Goal: Task Accomplishment & Management: Manage account settings

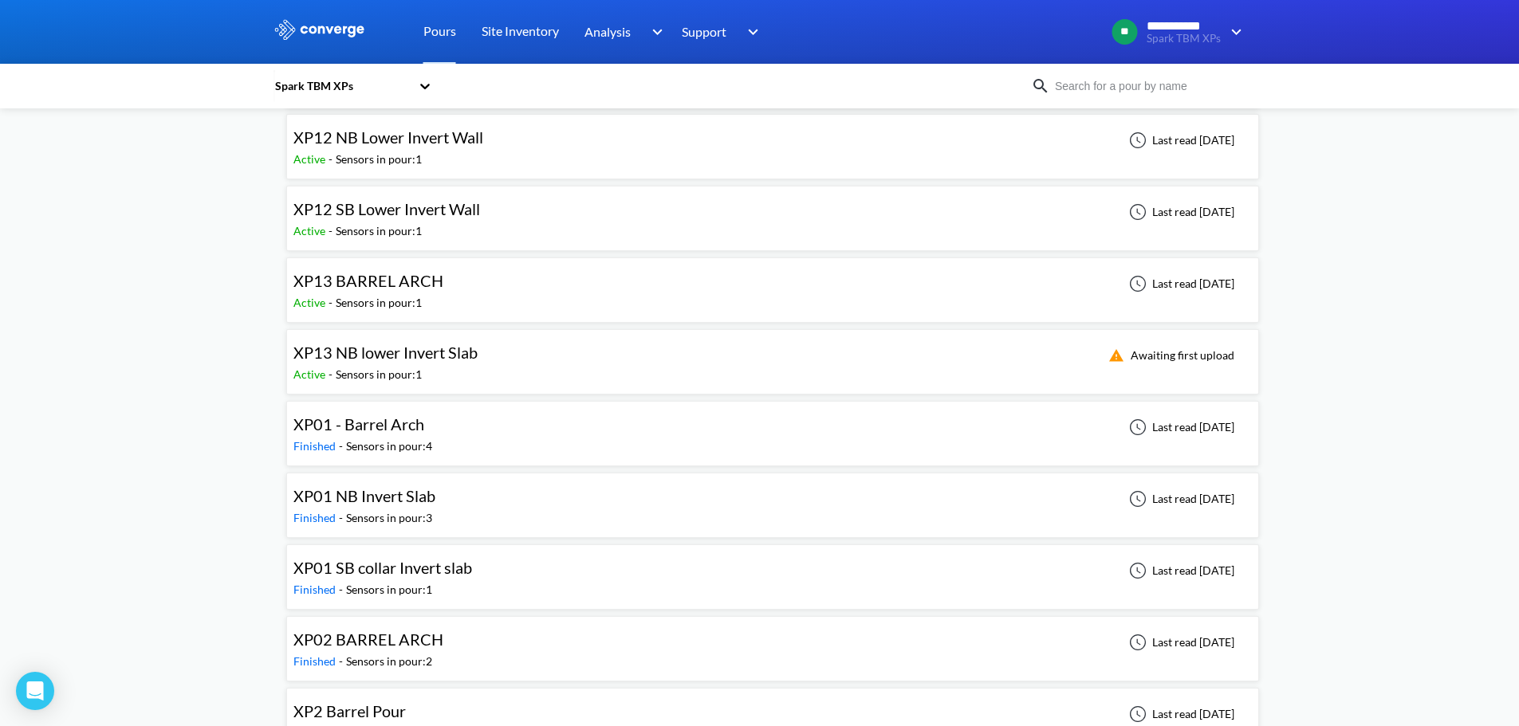
scroll to position [2152, 0]
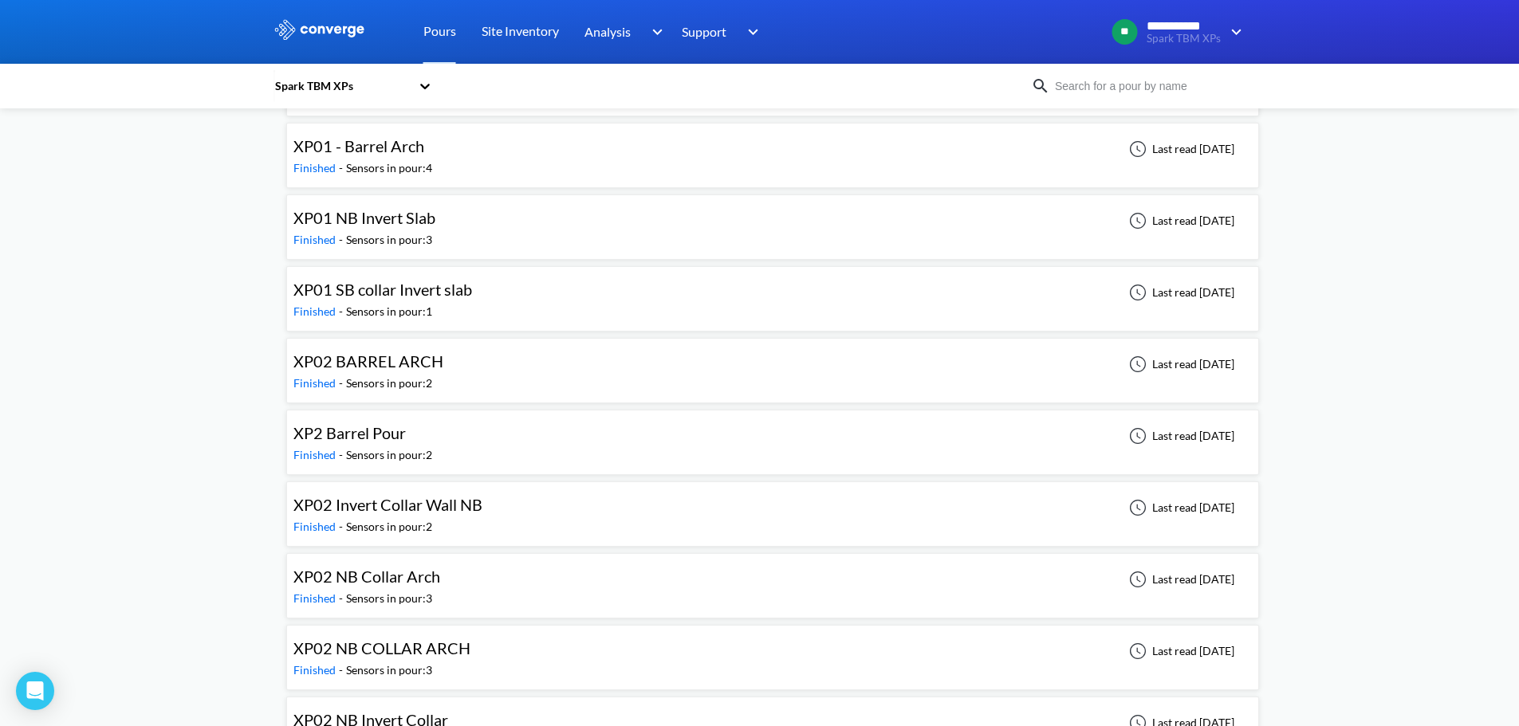
click at [470, 147] on div "XP01 - Barrel Arch Finished - Sensors in pour: 4 Last read [DATE]" at bounding box center [772, 155] width 958 height 51
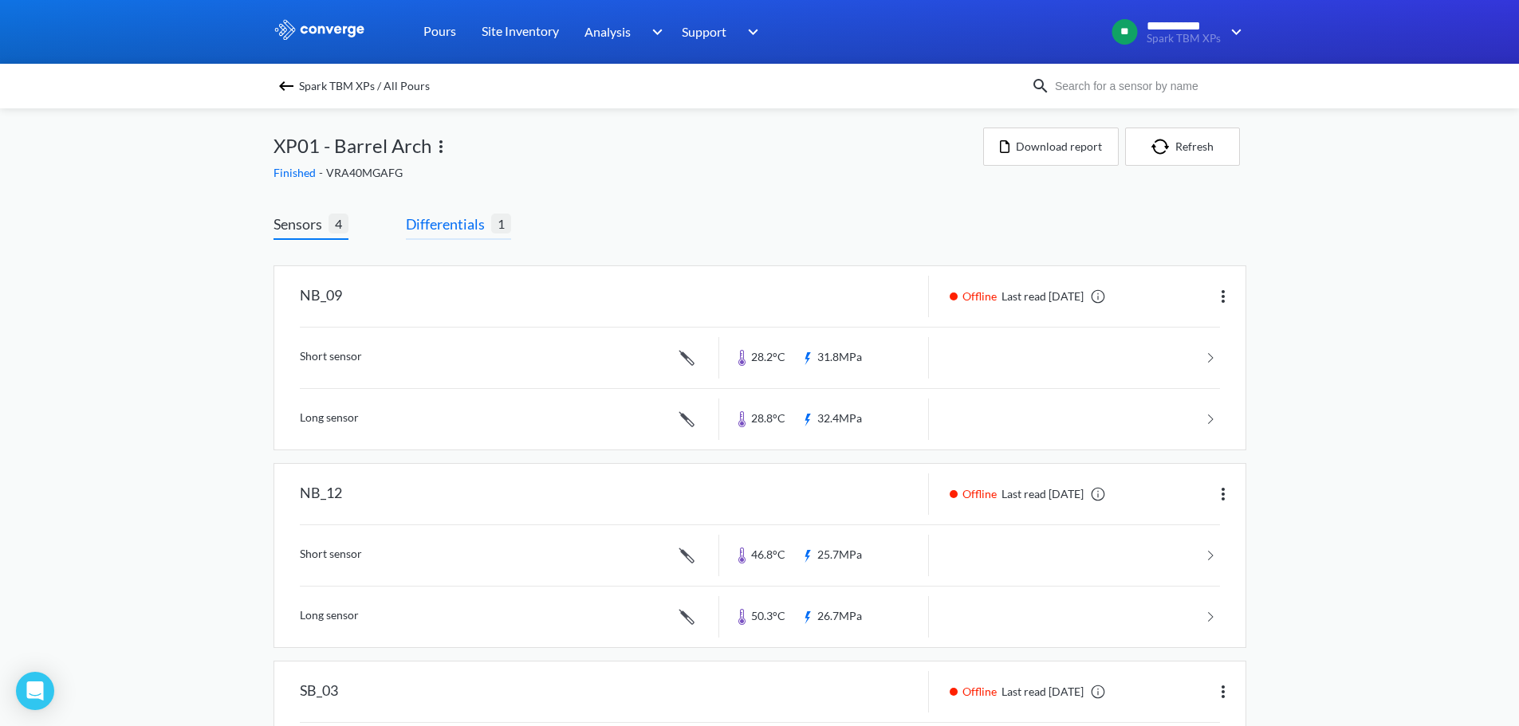
click at [497, 229] on span "1" at bounding box center [501, 224] width 20 height 20
click at [487, 222] on span "Differentials" at bounding box center [448, 224] width 85 height 22
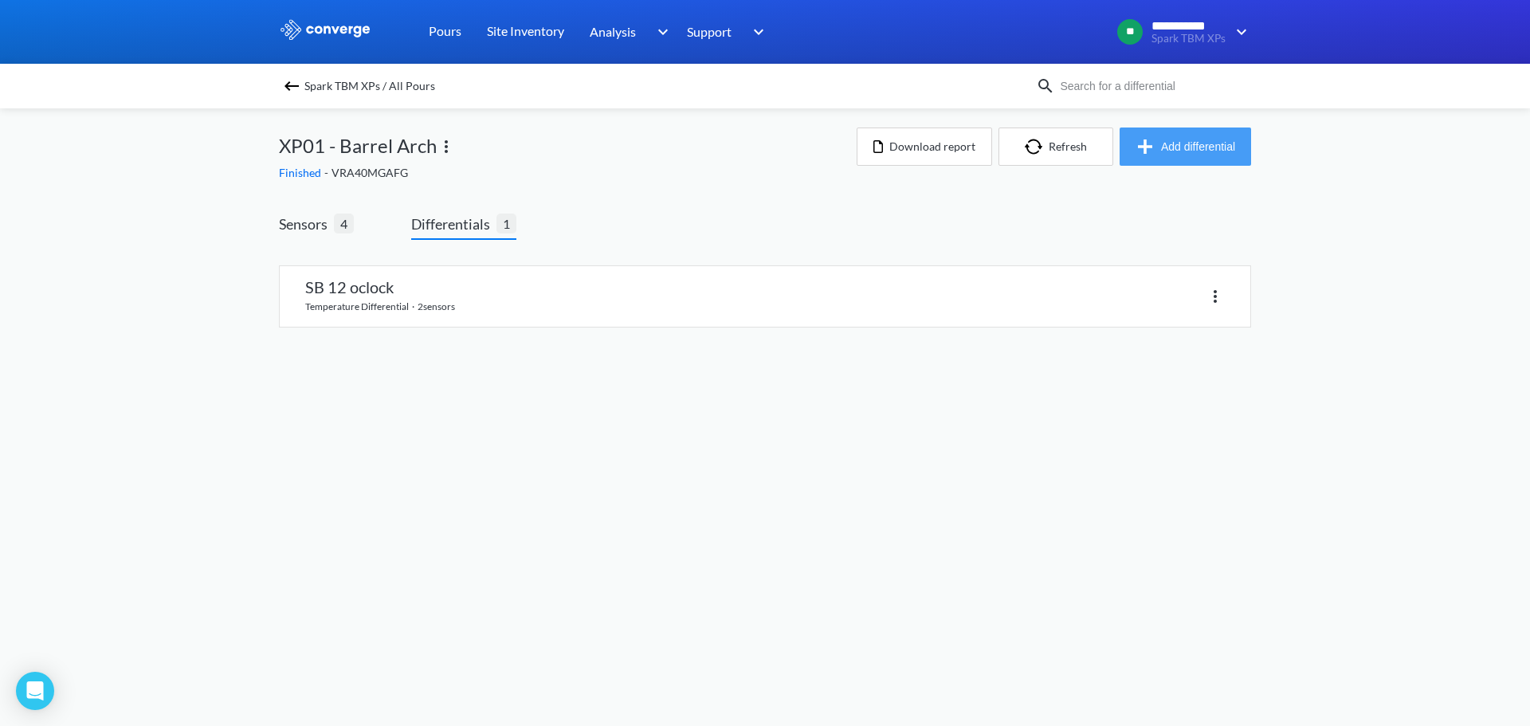
click at [1201, 150] on button "Add differential" at bounding box center [1186, 147] width 132 height 38
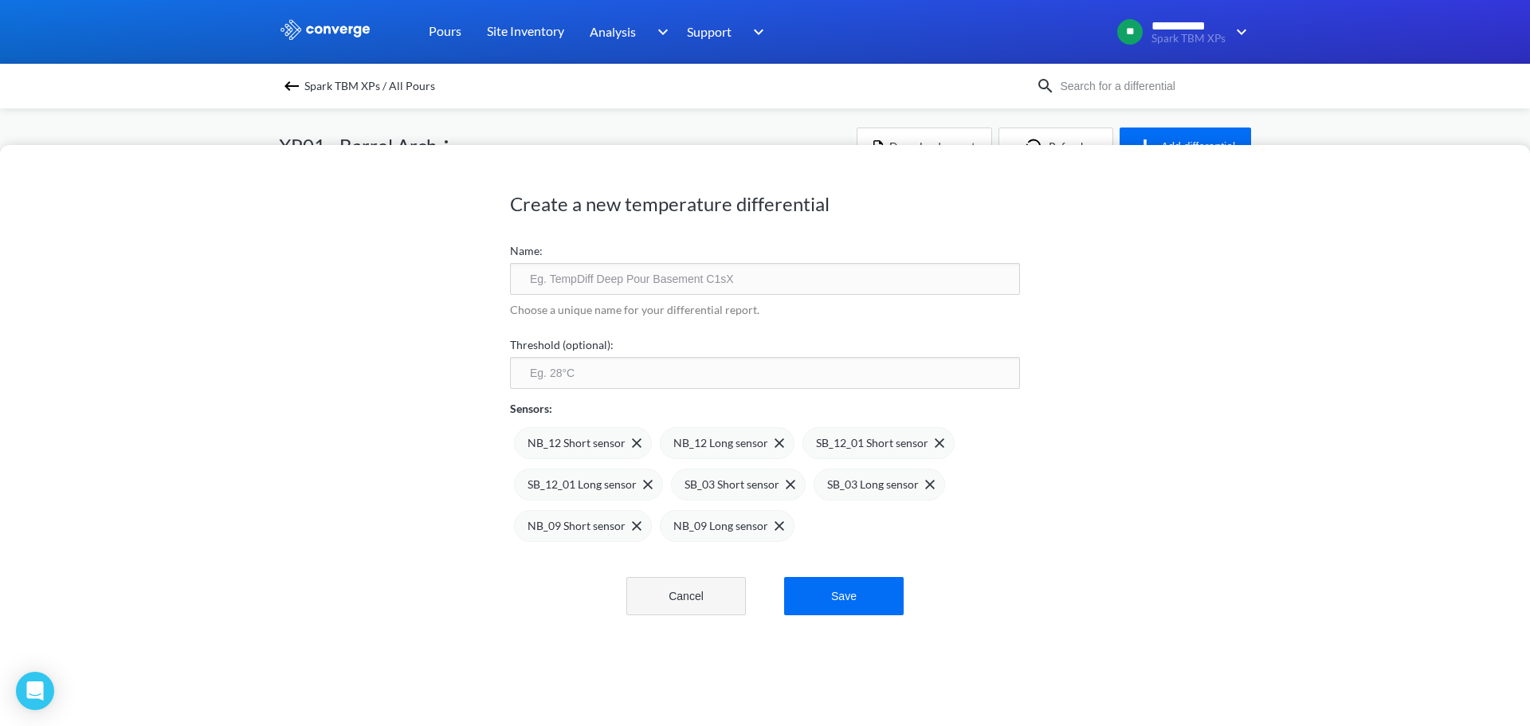
click at [717, 598] on button "Cancel" at bounding box center [687, 596] width 120 height 38
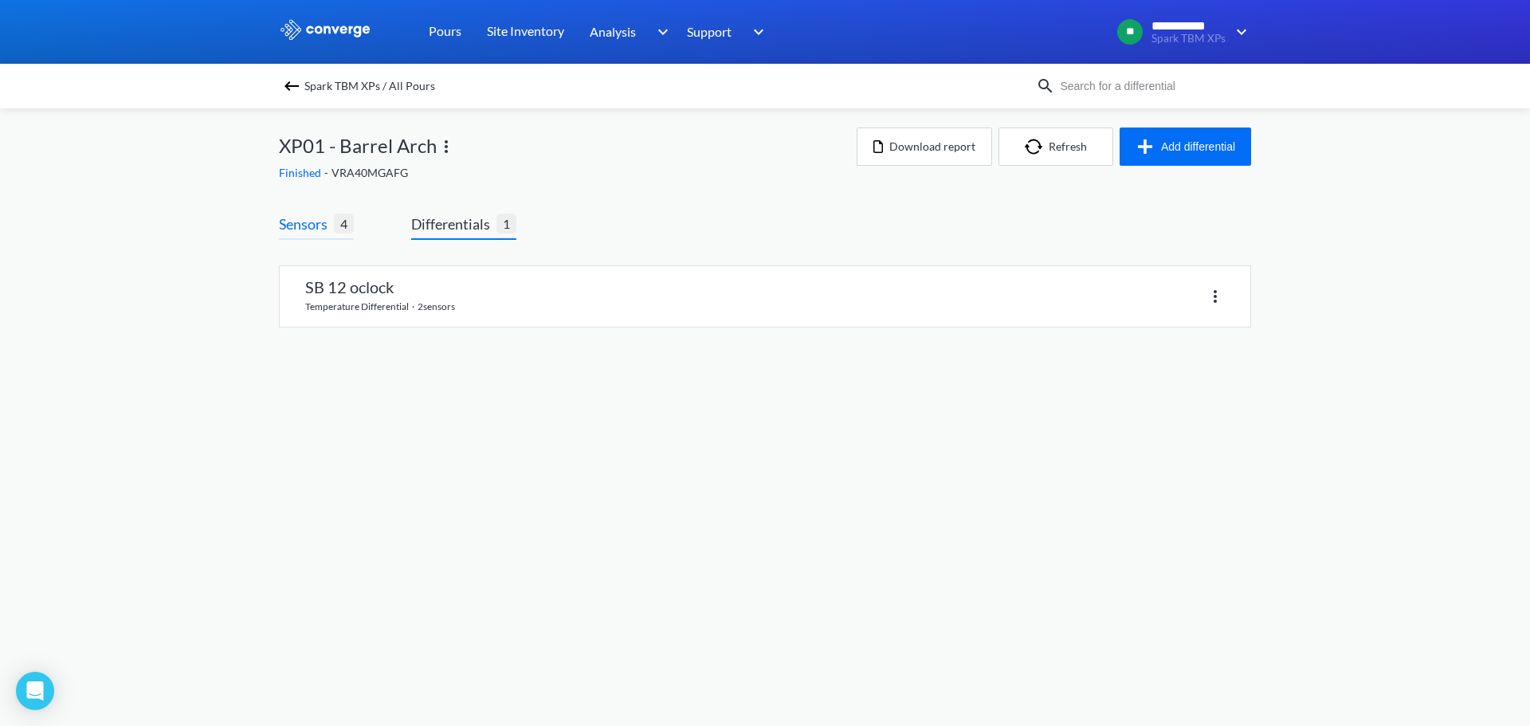
click at [345, 219] on span "4" at bounding box center [344, 224] width 20 height 20
click at [336, 224] on span "4" at bounding box center [344, 224] width 20 height 20
click at [942, 146] on button "Download report" at bounding box center [925, 147] width 136 height 38
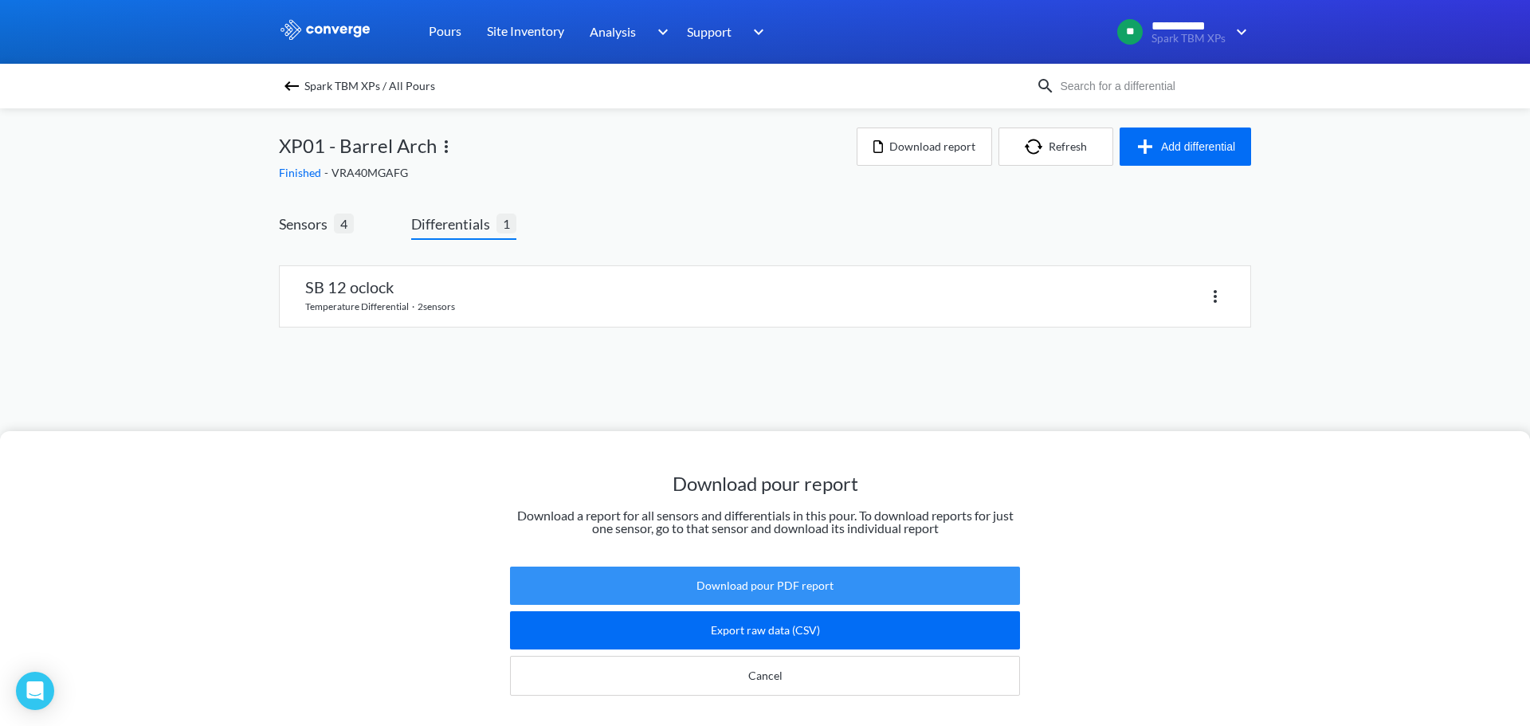
click at [779, 567] on button "Download pour PDF report" at bounding box center [765, 586] width 510 height 38
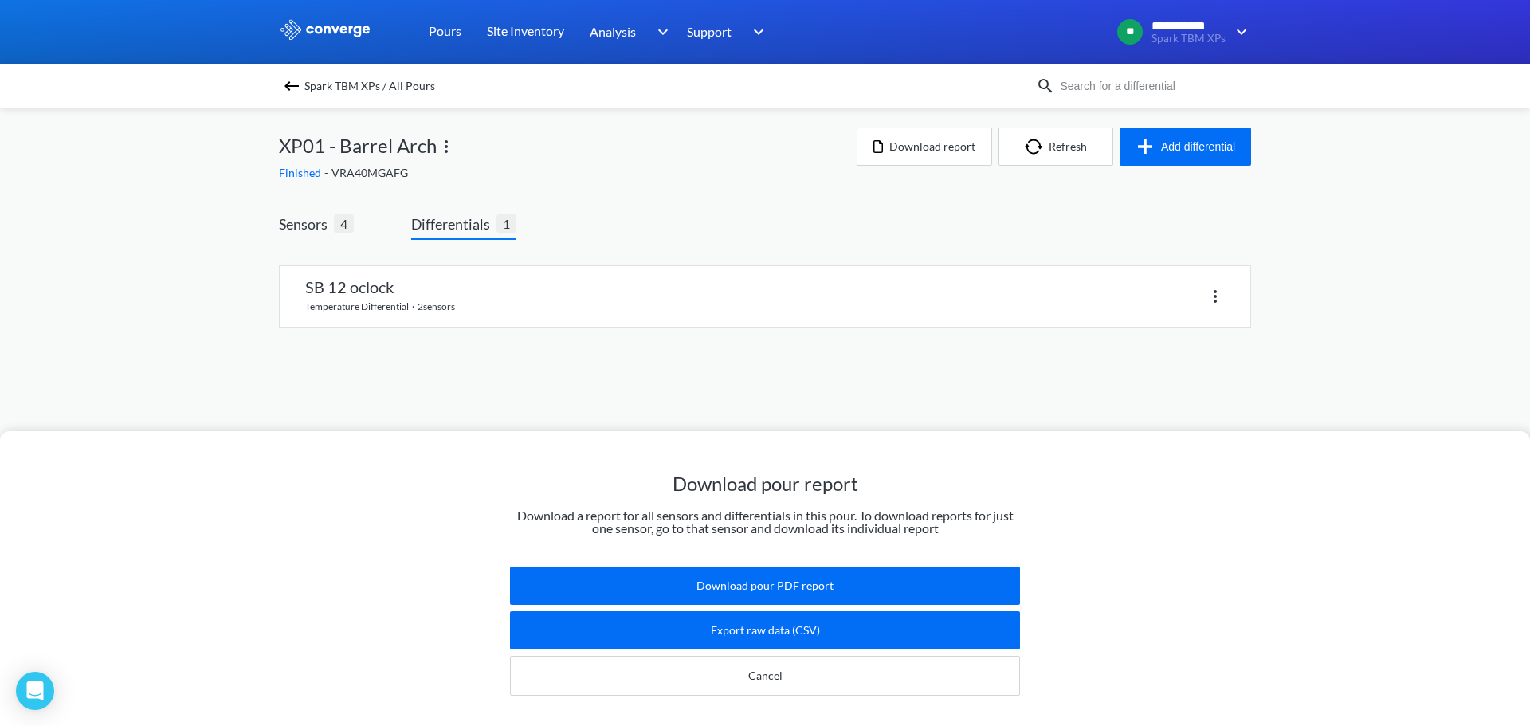
click at [752, 277] on div "Download pour report Download a report for all sensors and differentials in thi…" at bounding box center [765, 363] width 1530 height 726
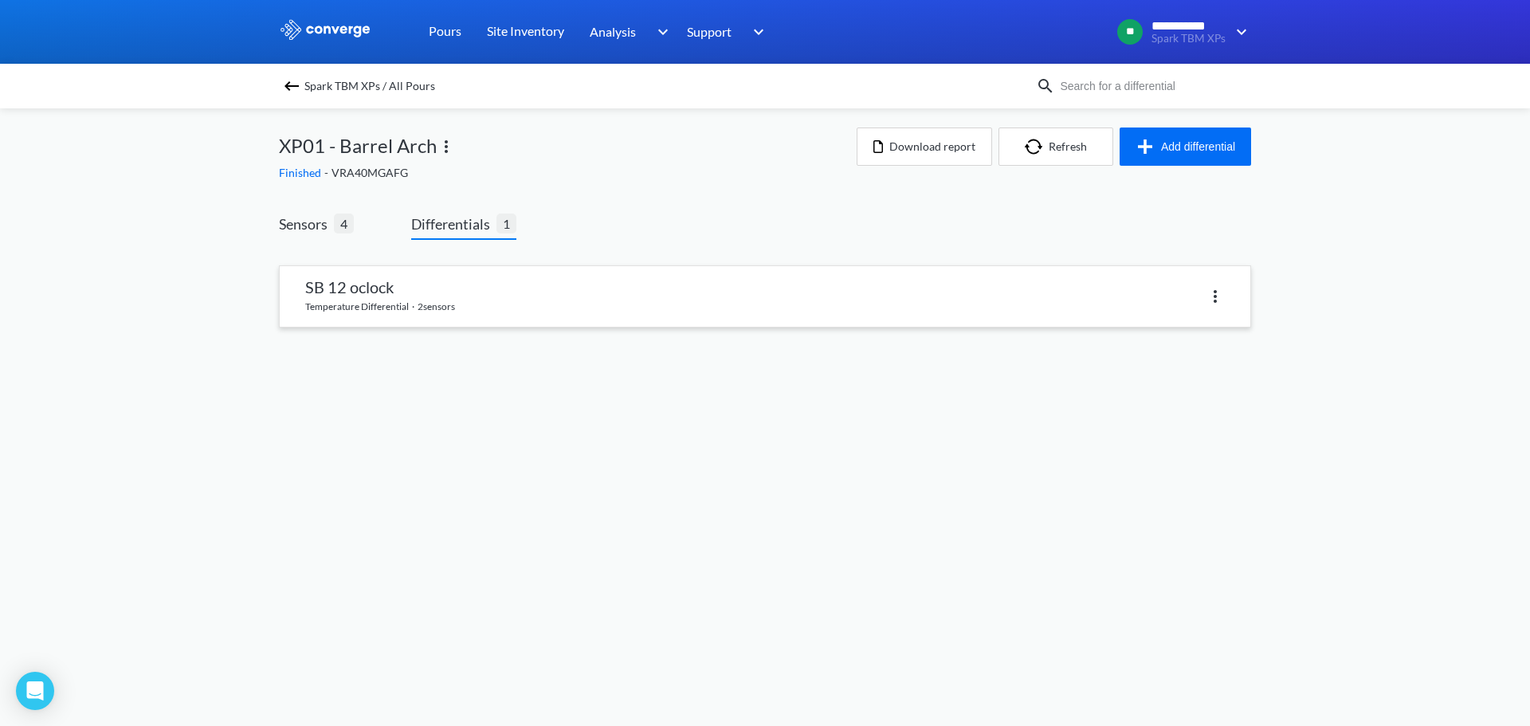
click at [1014, 291] on div at bounding box center [995, 296] width 460 height 23
click at [497, 299] on link at bounding box center [765, 296] width 971 height 61
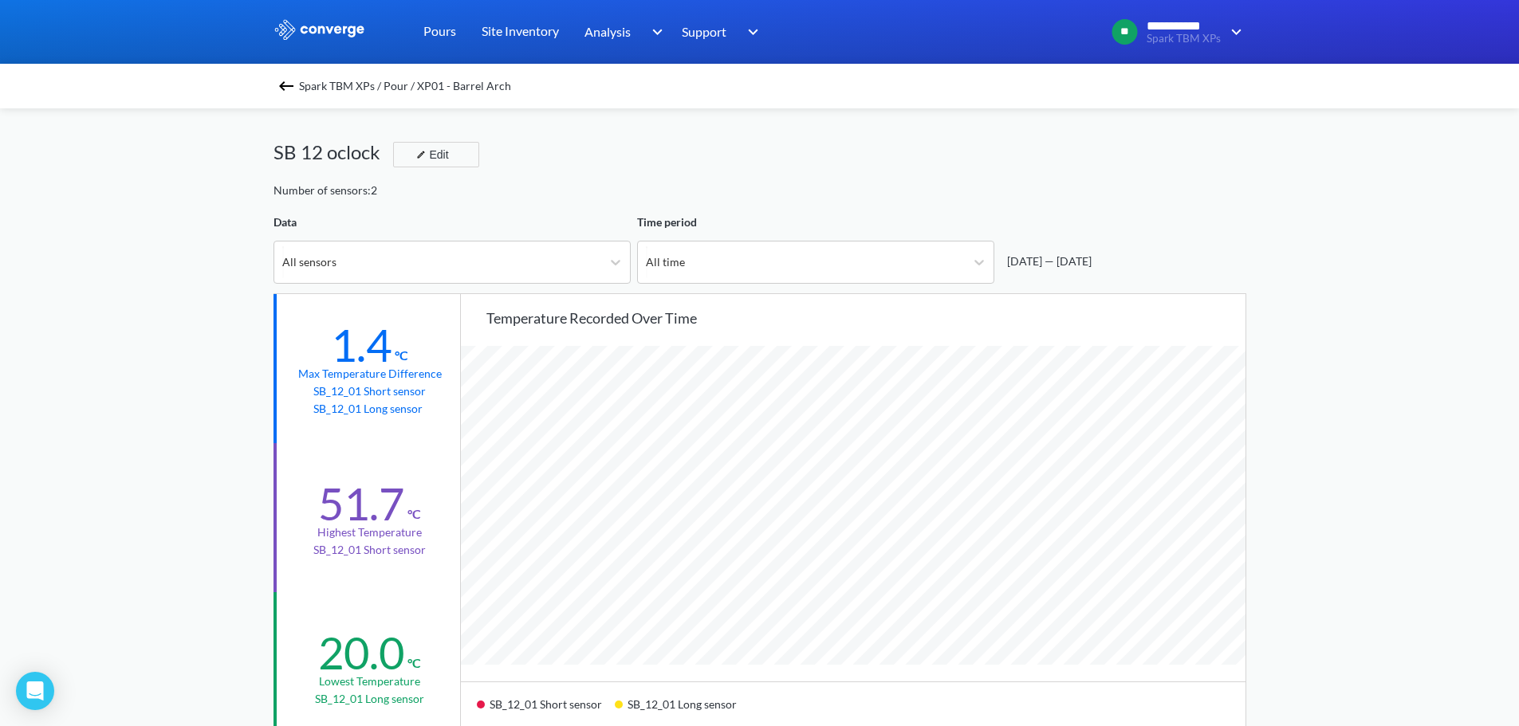
click at [296, 78] on img at bounding box center [286, 86] width 19 height 19
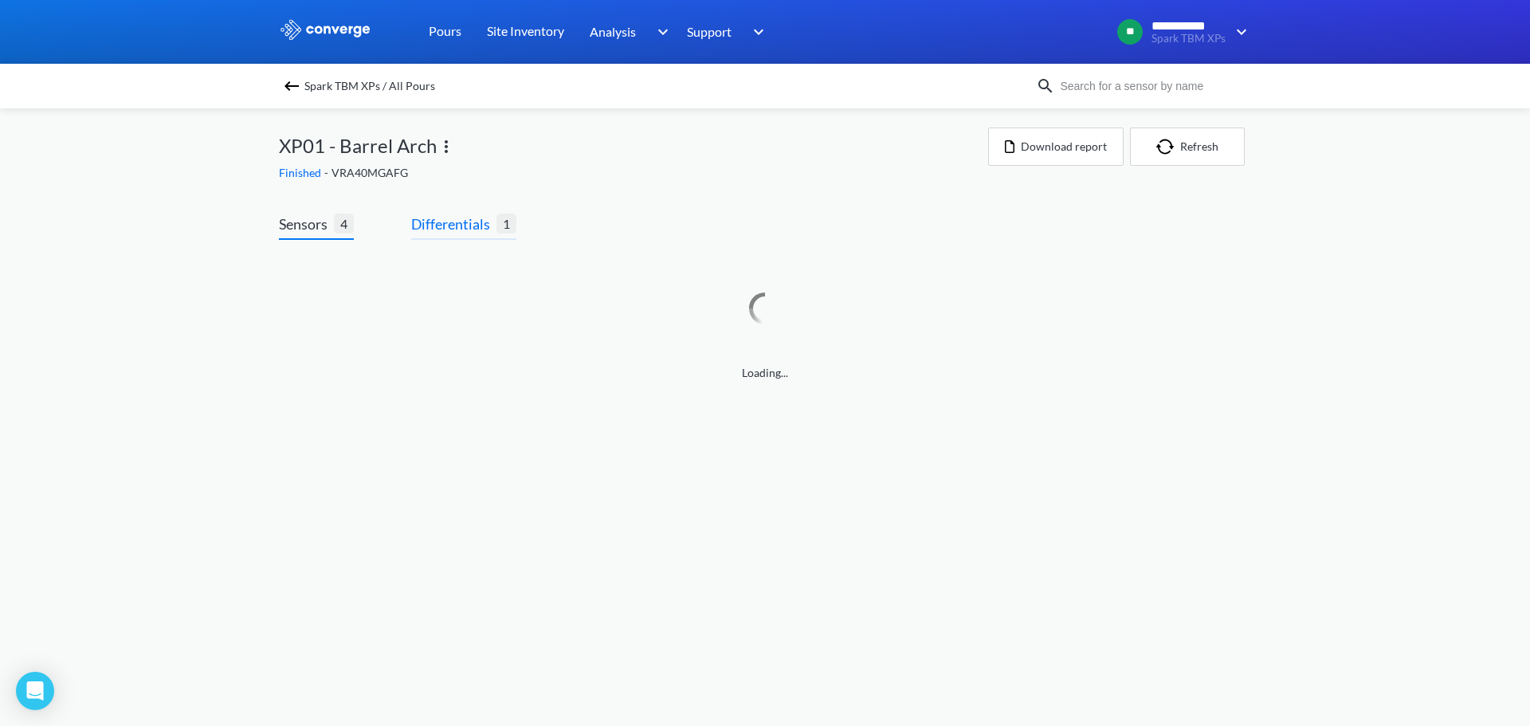
click at [418, 225] on span "Differentials" at bounding box center [453, 224] width 85 height 22
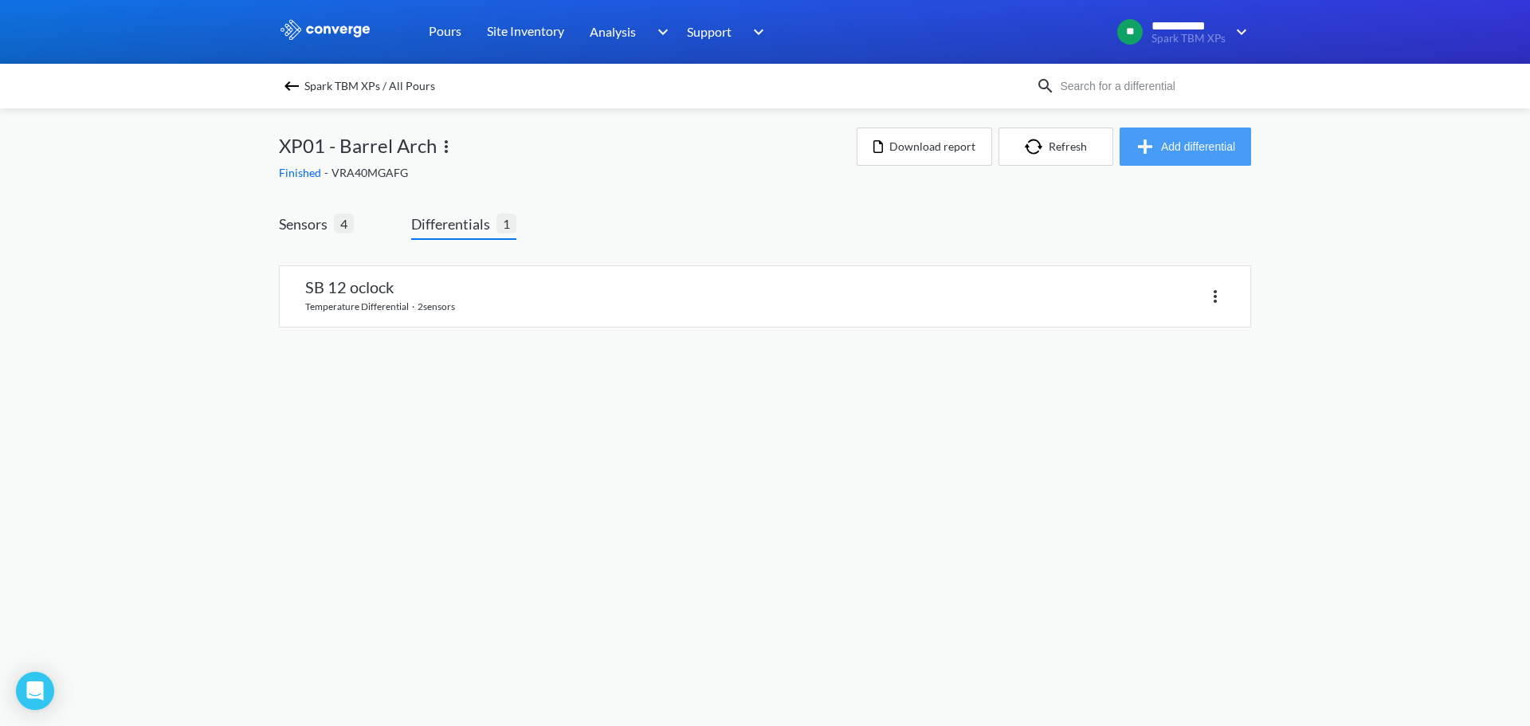
click at [1189, 140] on button "Add differential" at bounding box center [1186, 147] width 132 height 38
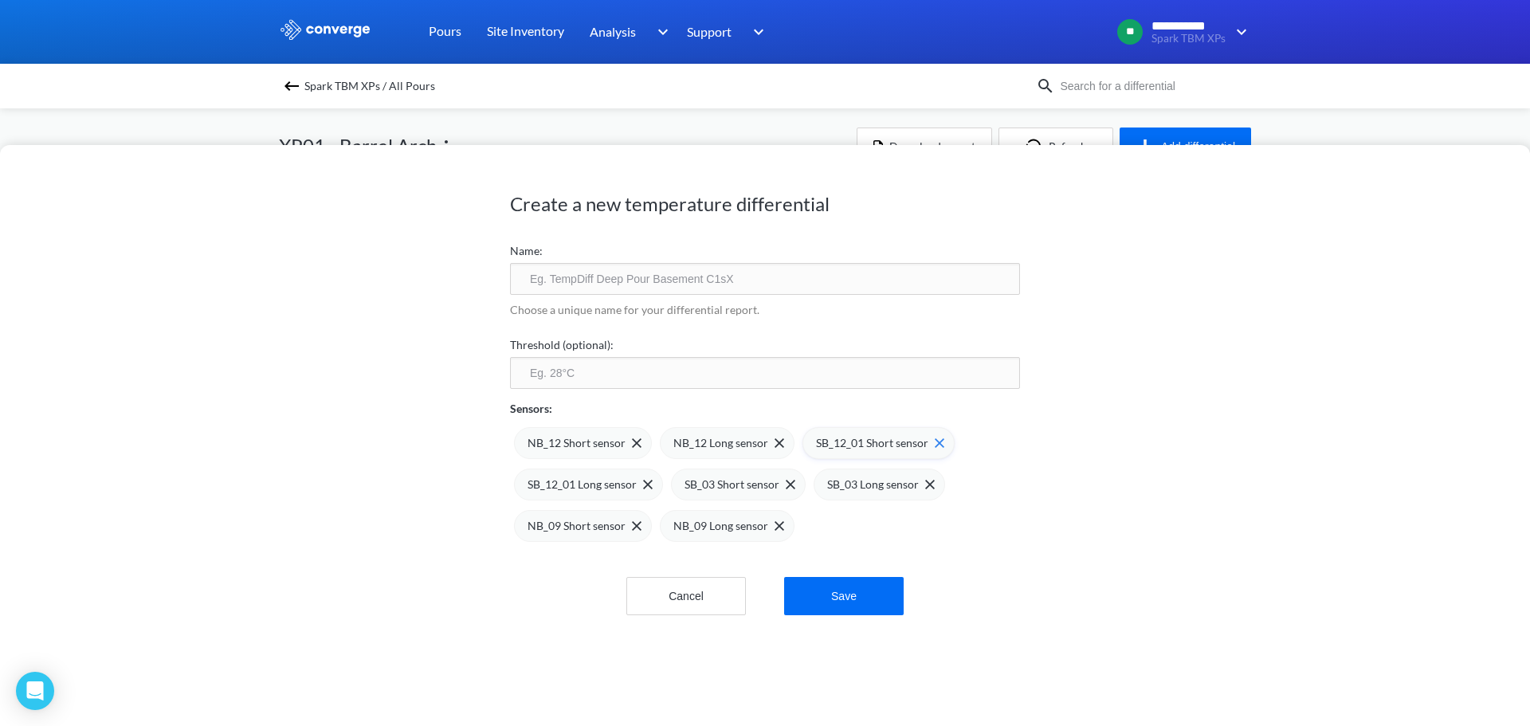
click at [935, 442] on img at bounding box center [940, 443] width 10 height 10
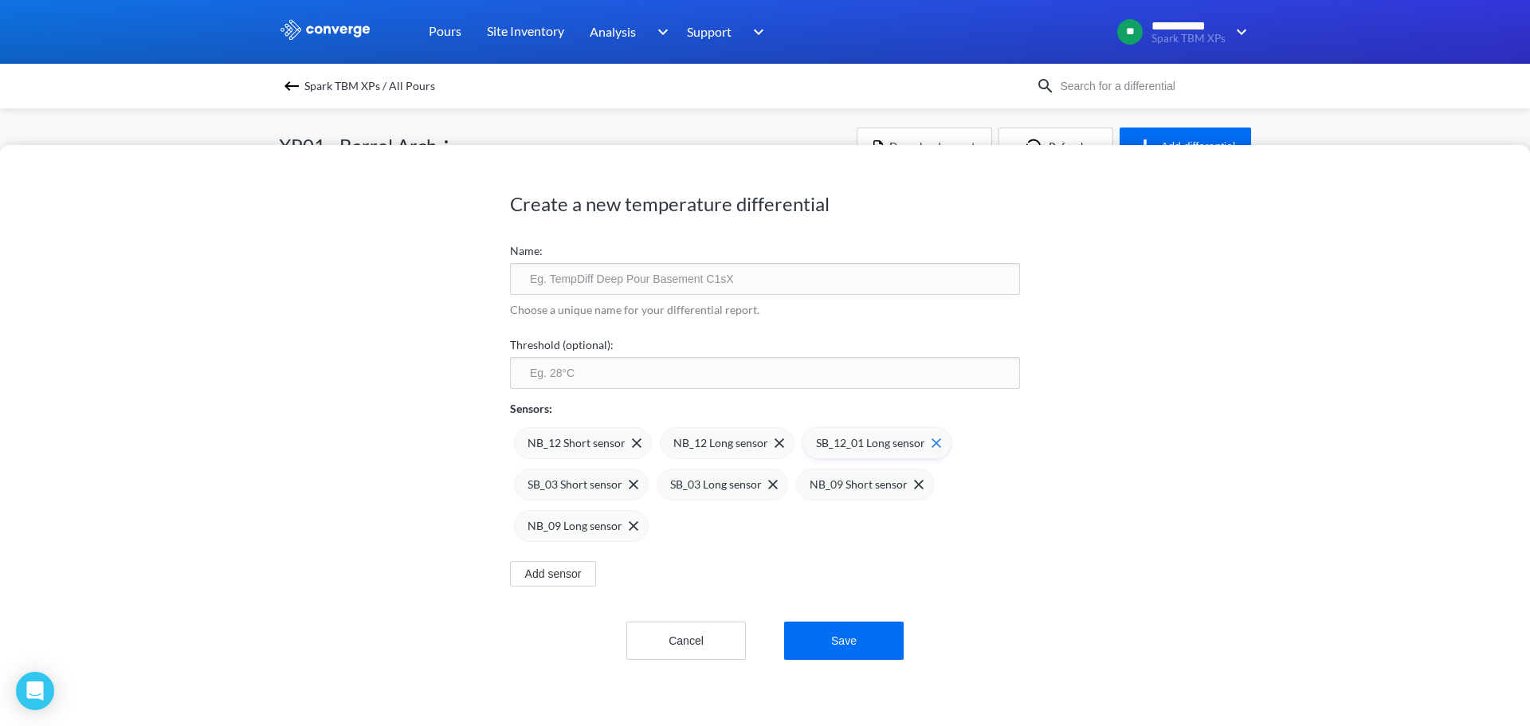
click at [932, 442] on img at bounding box center [937, 443] width 10 height 10
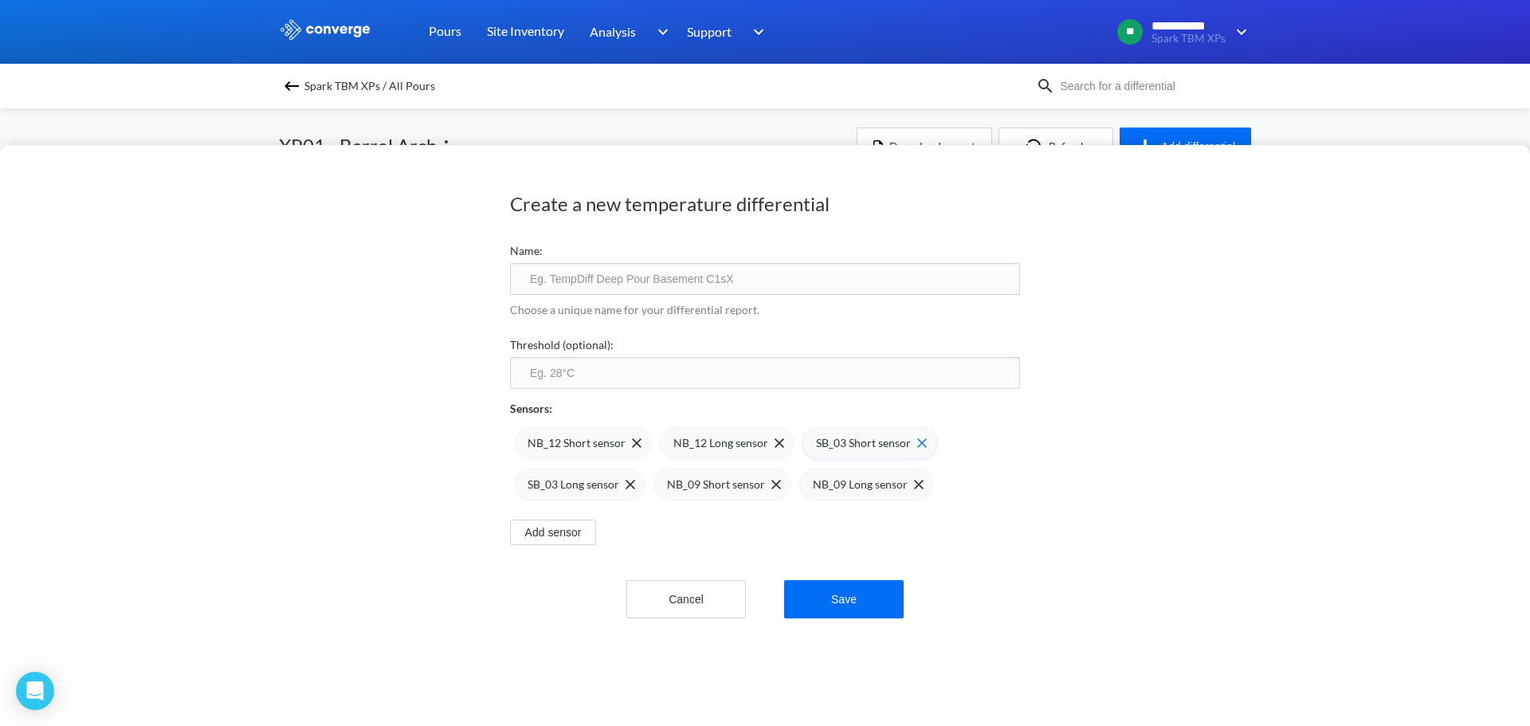
click at [917, 442] on img at bounding box center [922, 443] width 10 height 10
click at [0, 0] on img at bounding box center [0, 0] width 0 height 0
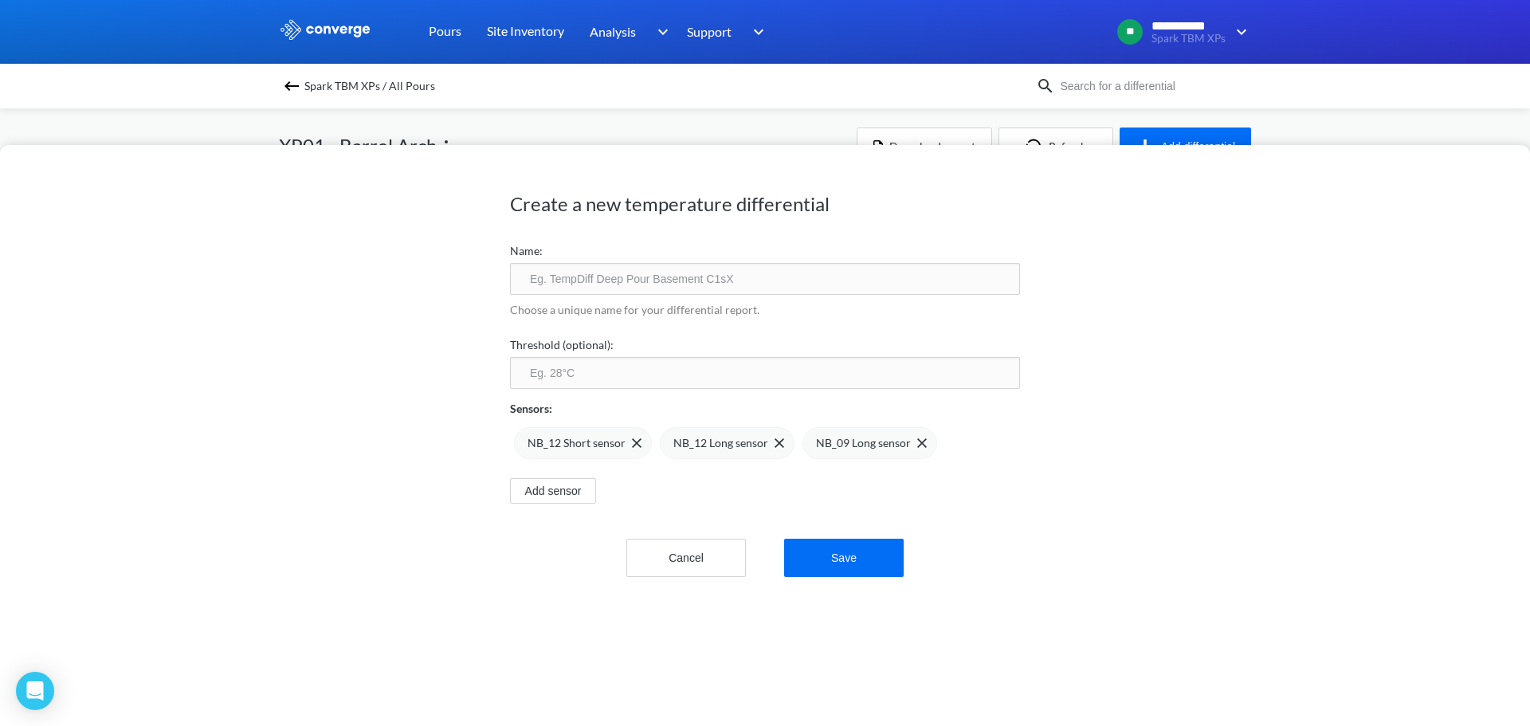
click at [0, 0] on img at bounding box center [0, 0] width 0 height 0
click at [718, 277] on input "text" at bounding box center [765, 279] width 510 height 32
type input "XP1 Barrel Arch 12"
click at [725, 367] on input "number" at bounding box center [765, 373] width 510 height 32
type input "75"
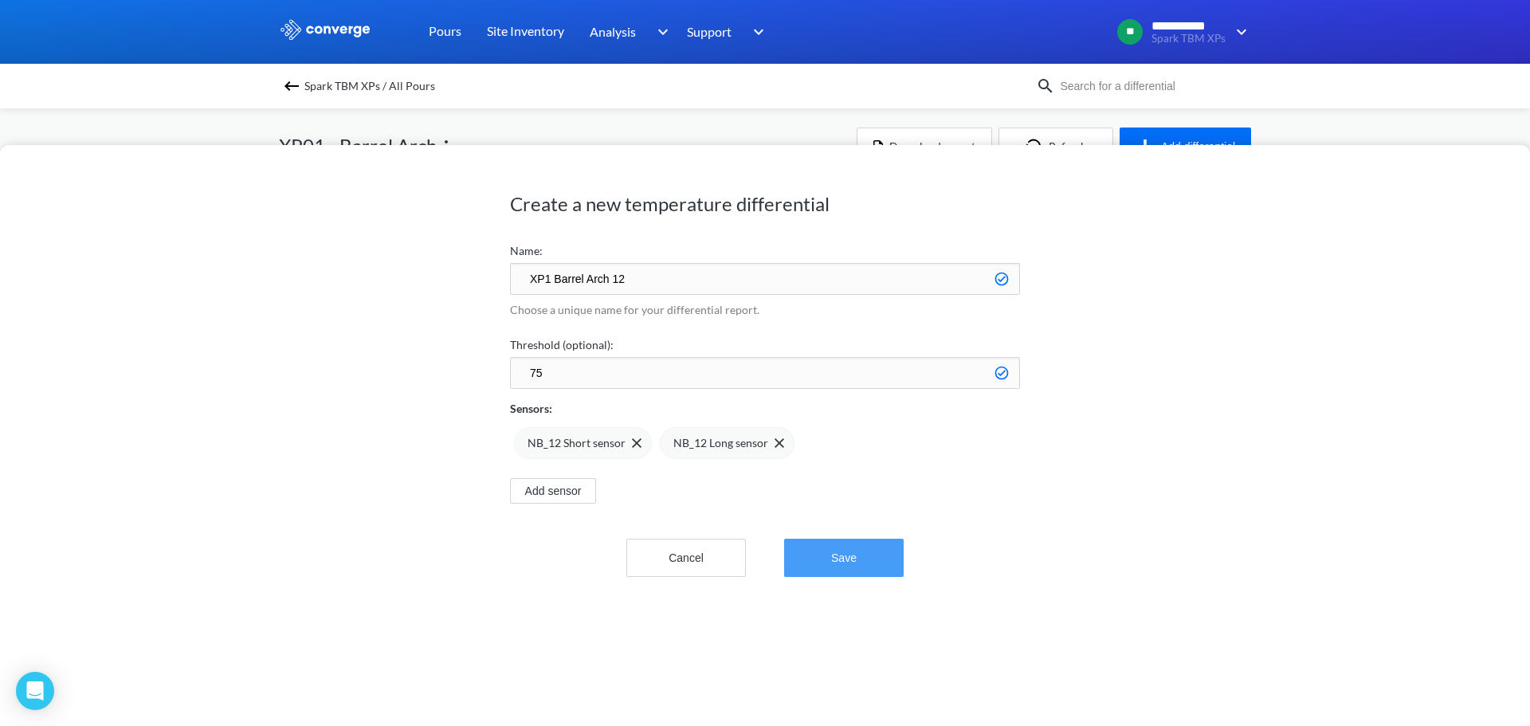
click at [826, 568] on button "Save" at bounding box center [844, 558] width 120 height 38
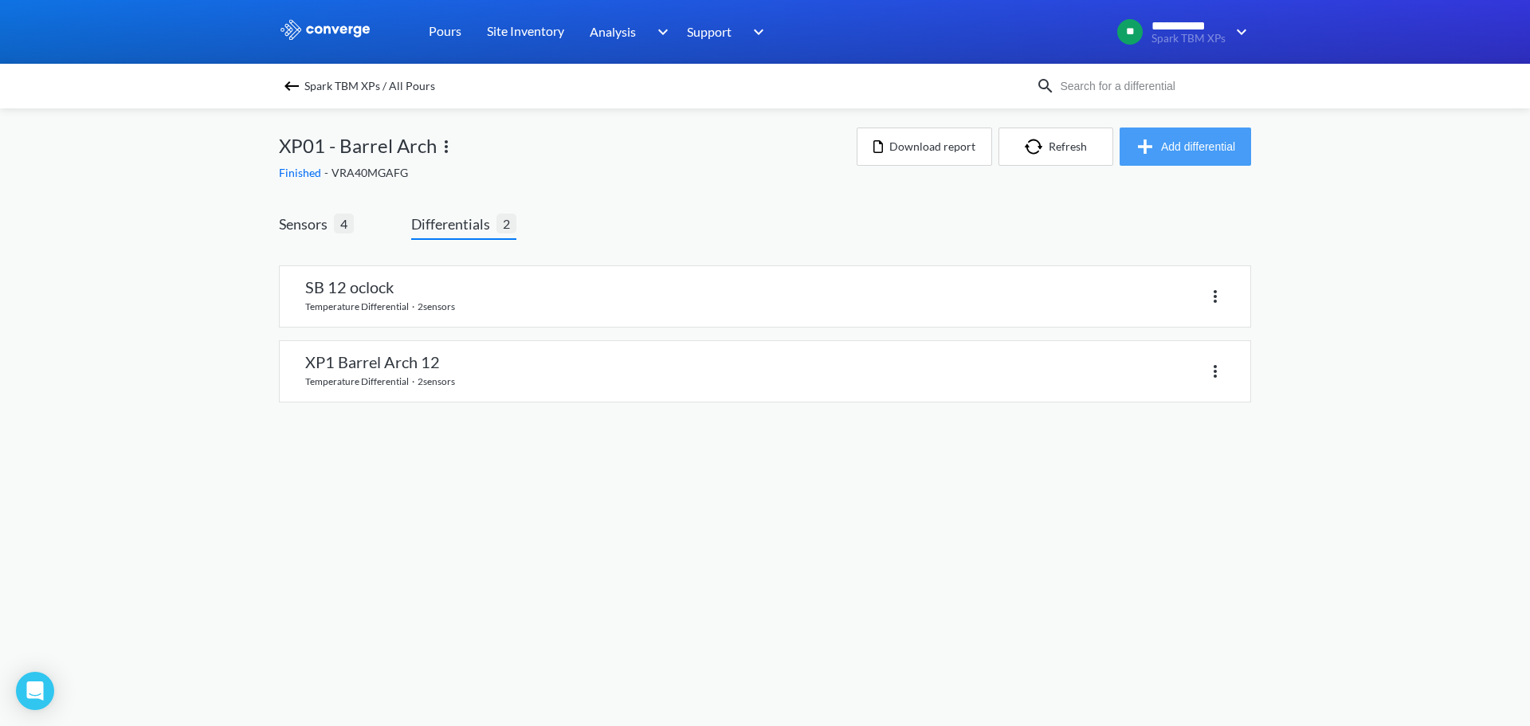
click at [1200, 145] on button "Add differential" at bounding box center [1186, 147] width 132 height 38
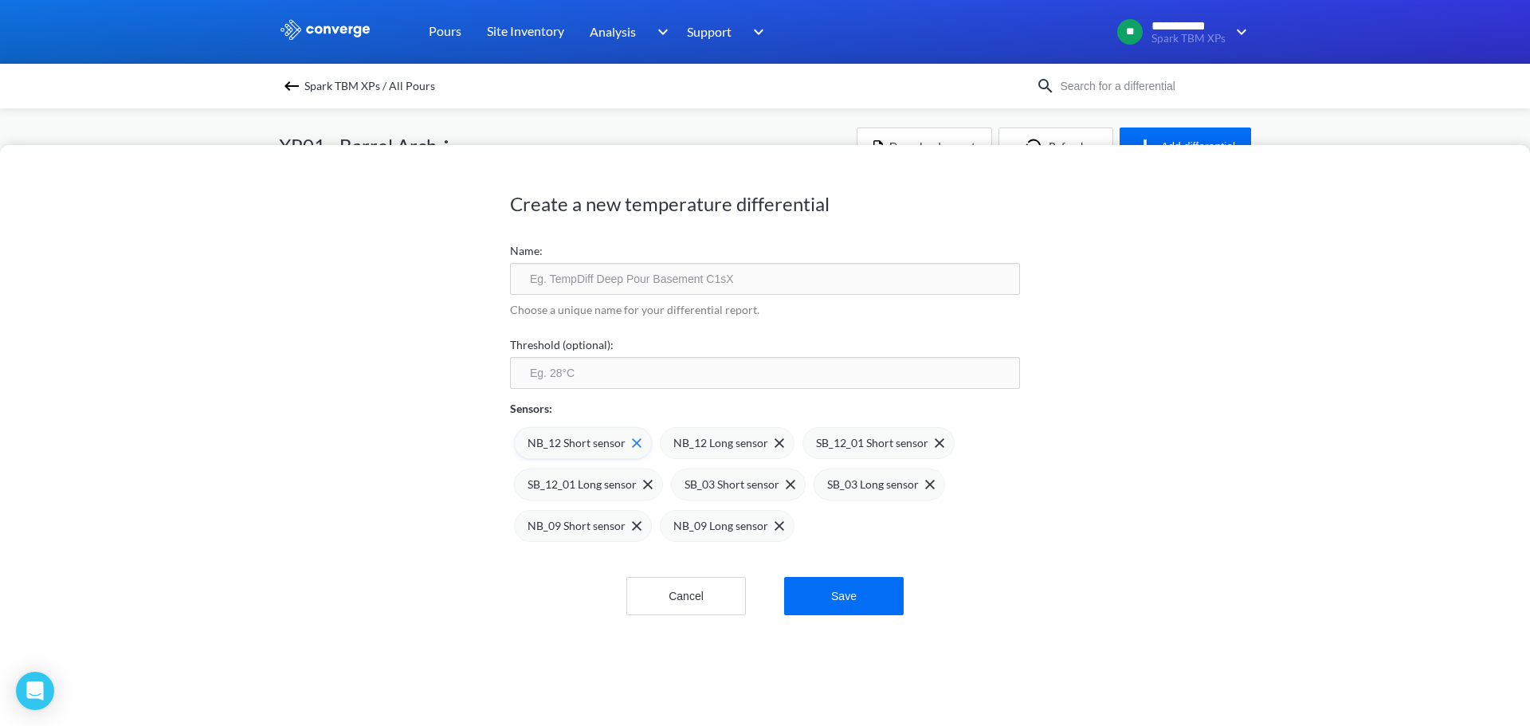
click at [635, 440] on div "NB_12 Short sensor" at bounding box center [583, 443] width 138 height 32
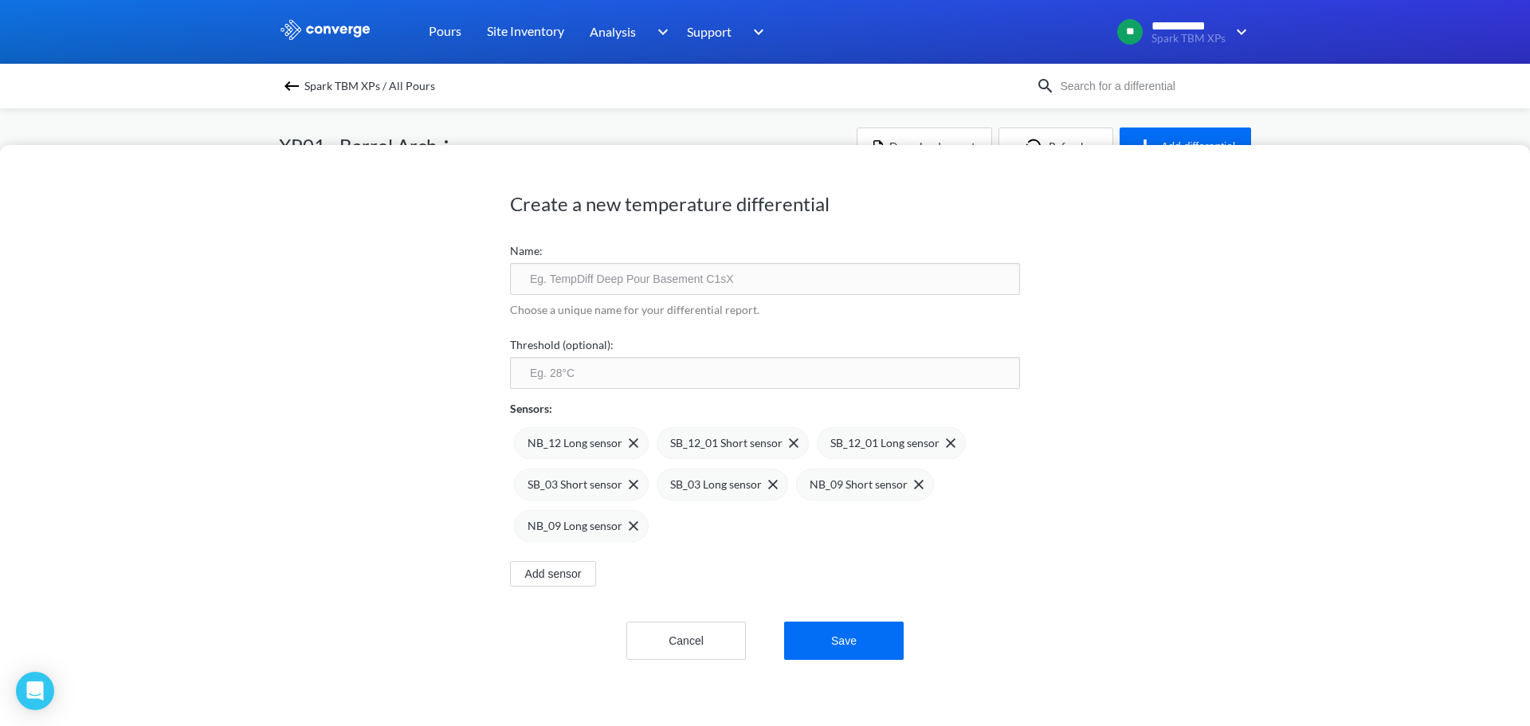
click at [635, 440] on div "NB_12 Long sensor" at bounding box center [581, 443] width 135 height 32
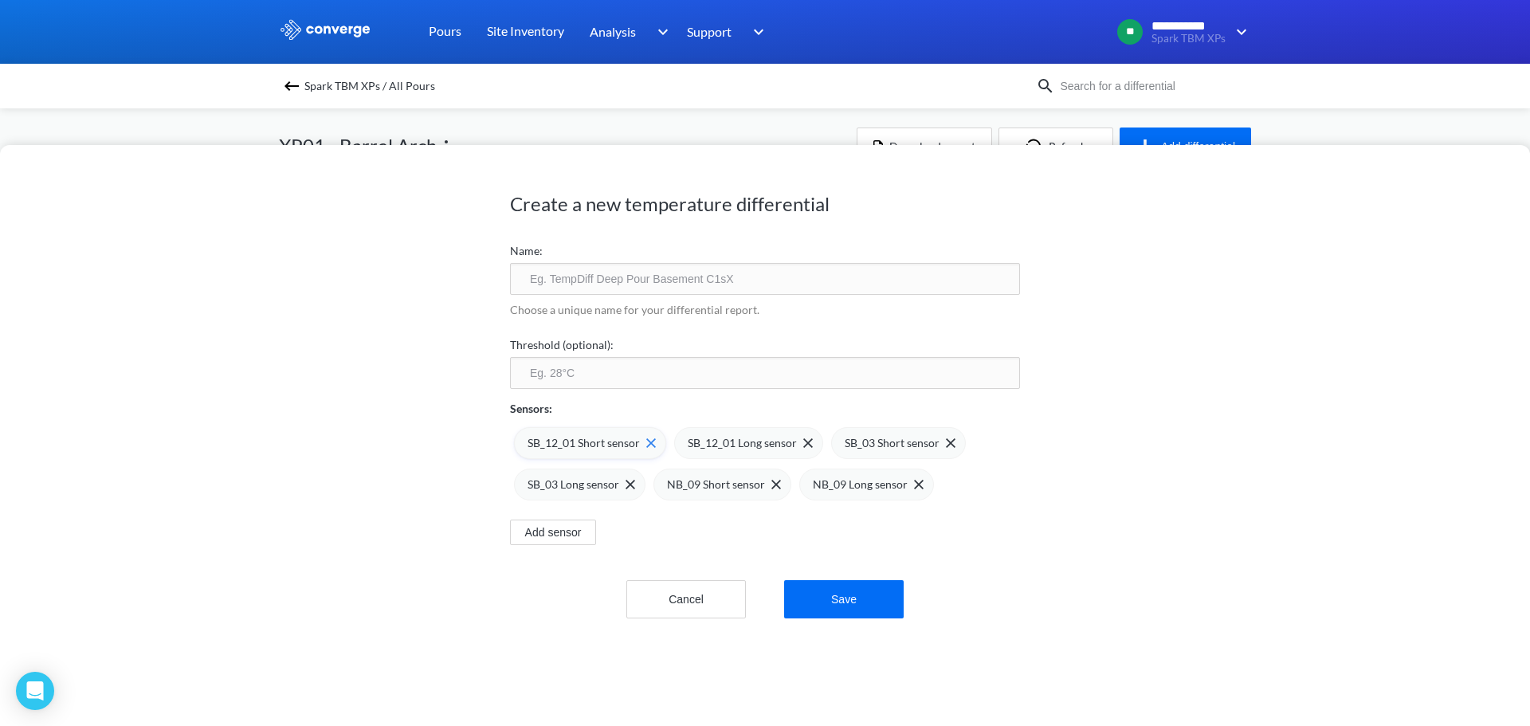
click at [646, 438] on img at bounding box center [651, 443] width 10 height 10
click at [645, 439] on img at bounding box center [648, 443] width 10 height 10
click at [611, 280] on input "text" at bounding box center [765, 279] width 510 height 32
type input "XP1 Barrel Arch 3"
click at [654, 362] on input "number" at bounding box center [765, 373] width 510 height 32
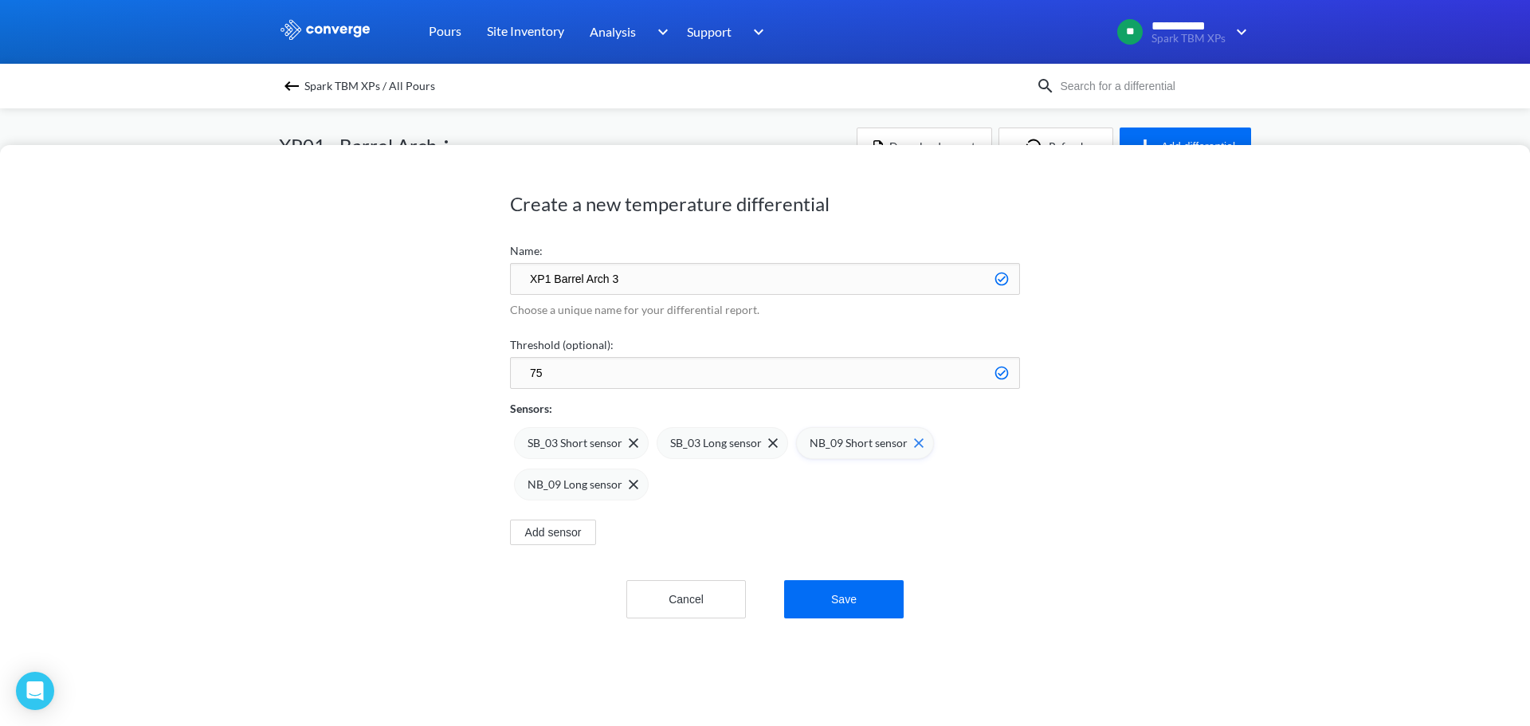
type input "75"
click at [0, 0] on span at bounding box center [0, 0] width 0 height 0
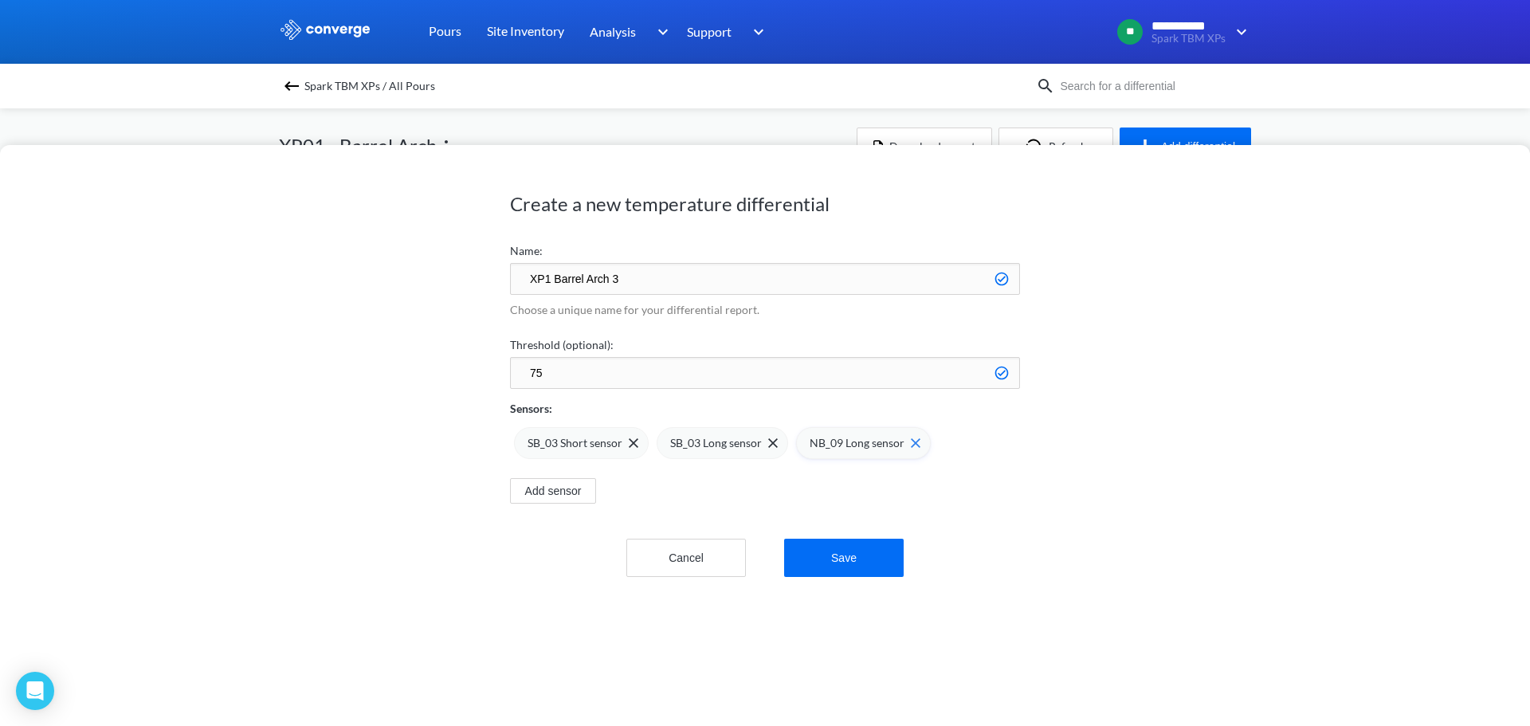
click at [911, 441] on img at bounding box center [916, 443] width 10 height 10
click at [874, 562] on button "Save" at bounding box center [844, 558] width 120 height 38
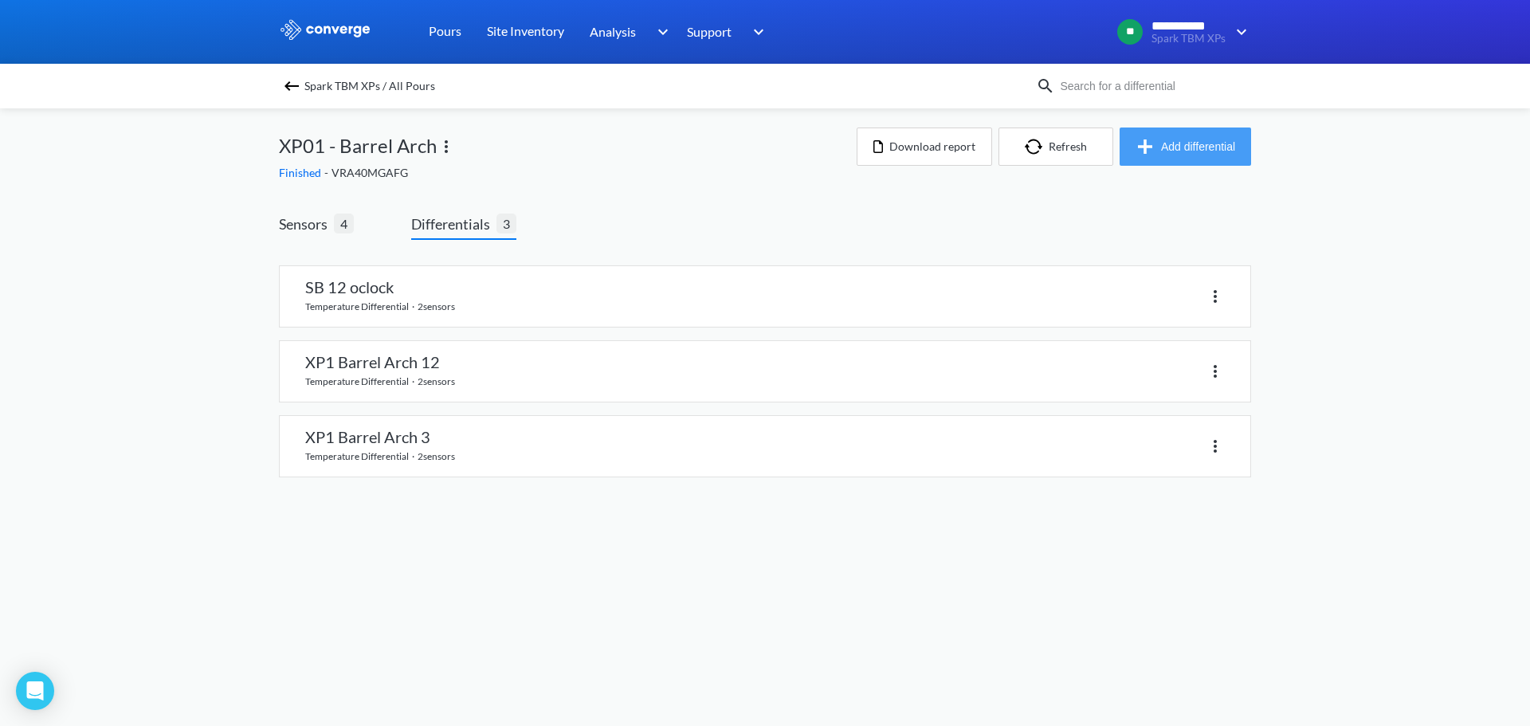
click at [1172, 143] on button "Add differential" at bounding box center [1186, 147] width 132 height 38
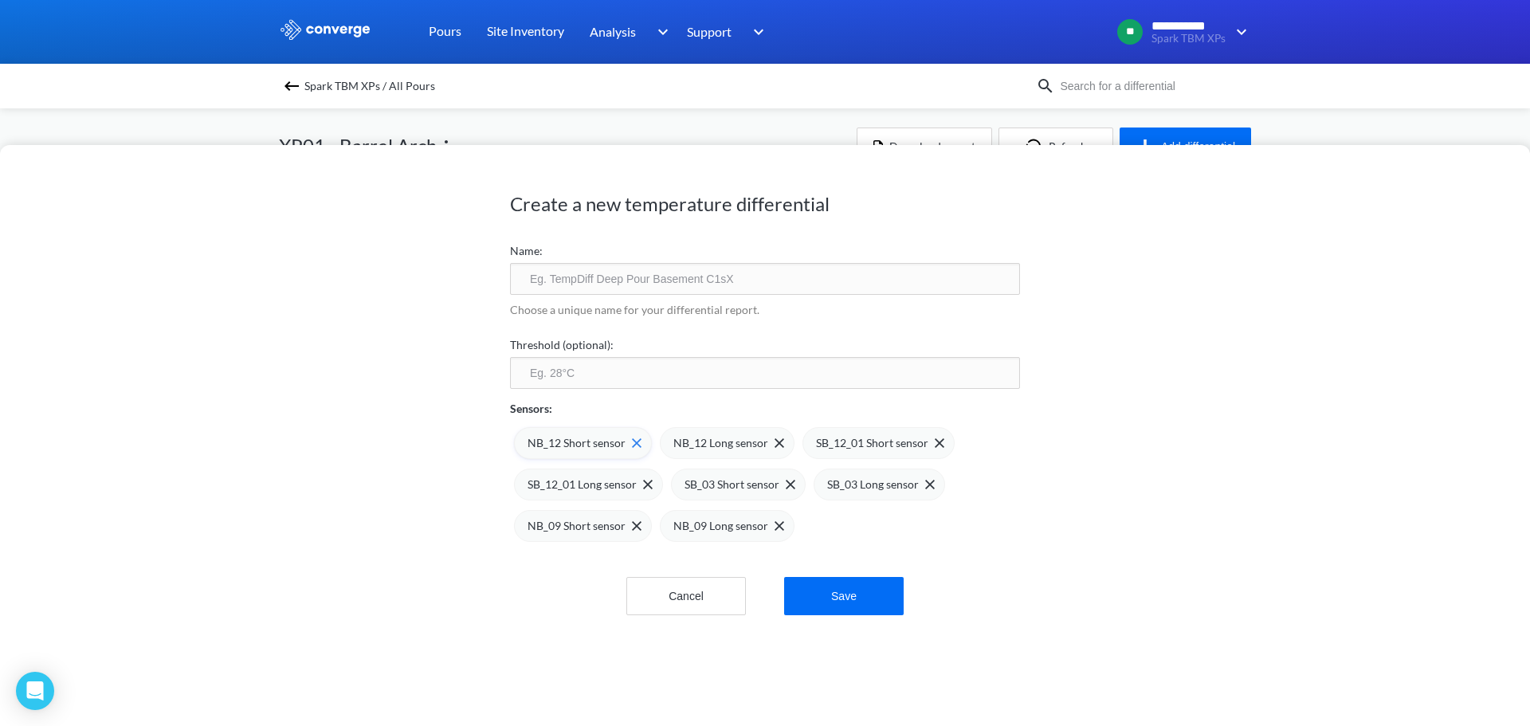
click at [635, 443] on div "NB_12 Short sensor" at bounding box center [583, 443] width 138 height 32
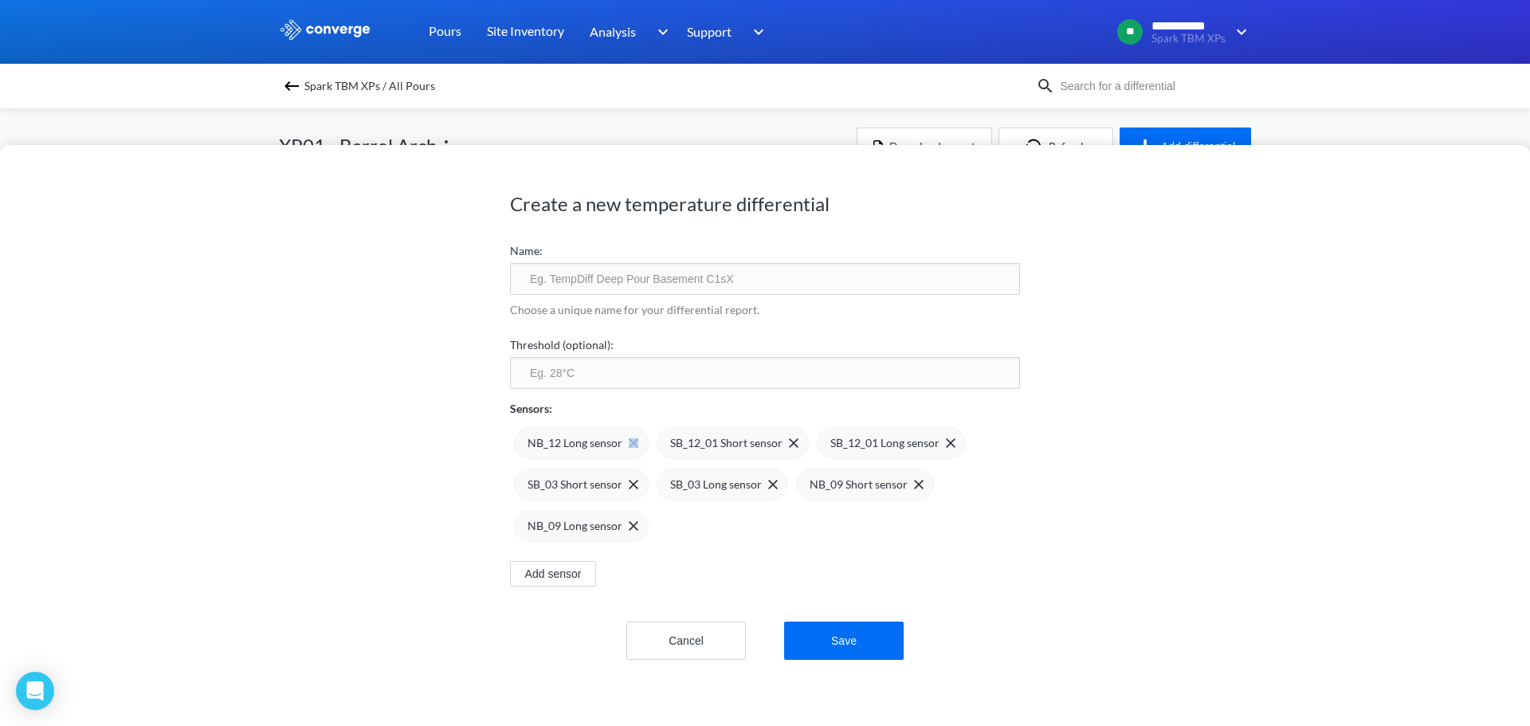
click at [635, 443] on div "NB_12 Long sensor" at bounding box center [581, 443] width 135 height 32
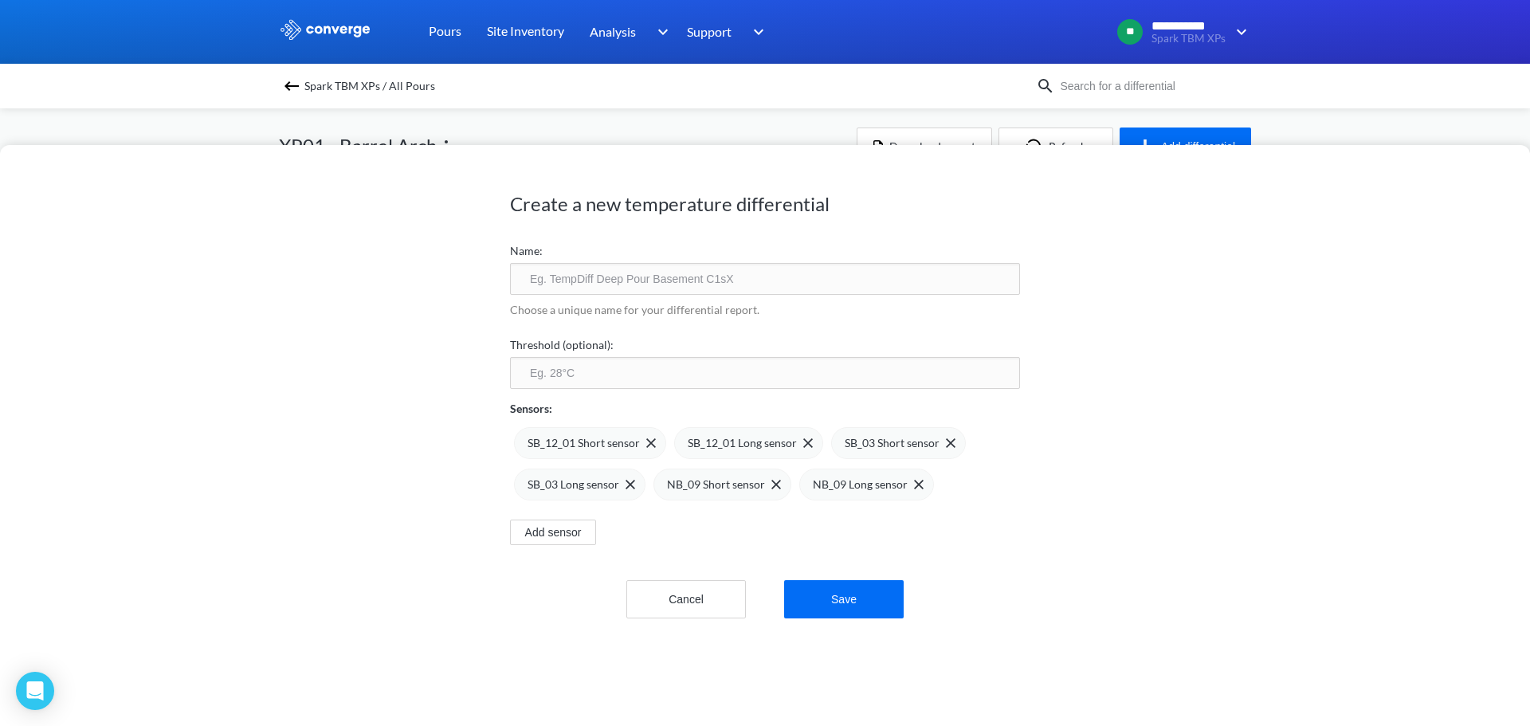
click at [0, 0] on span at bounding box center [0, 0] width 0 height 0
click at [635, 443] on div "SB_03 Short sensor" at bounding box center [581, 443] width 135 height 32
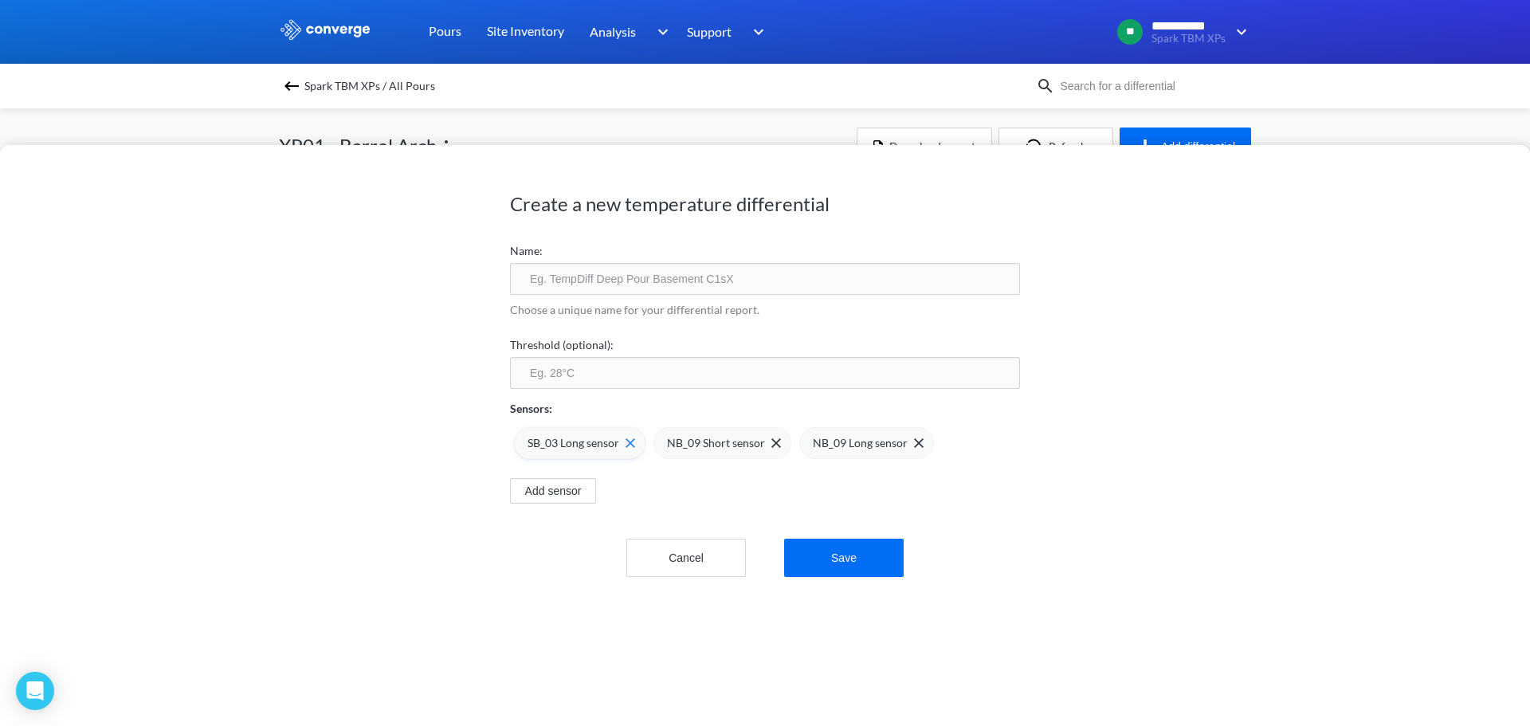
click at [631, 443] on div "SB_03 Long sensor" at bounding box center [580, 443] width 132 height 32
click at [580, 279] on input "text" at bounding box center [765, 279] width 510 height 32
type input "XP1 Barrel Arch 9"
click at [708, 346] on label "Threshold (optional):" at bounding box center [765, 345] width 510 height 18
click at [705, 355] on div "Threshold (optional):" at bounding box center [765, 361] width 510 height 56
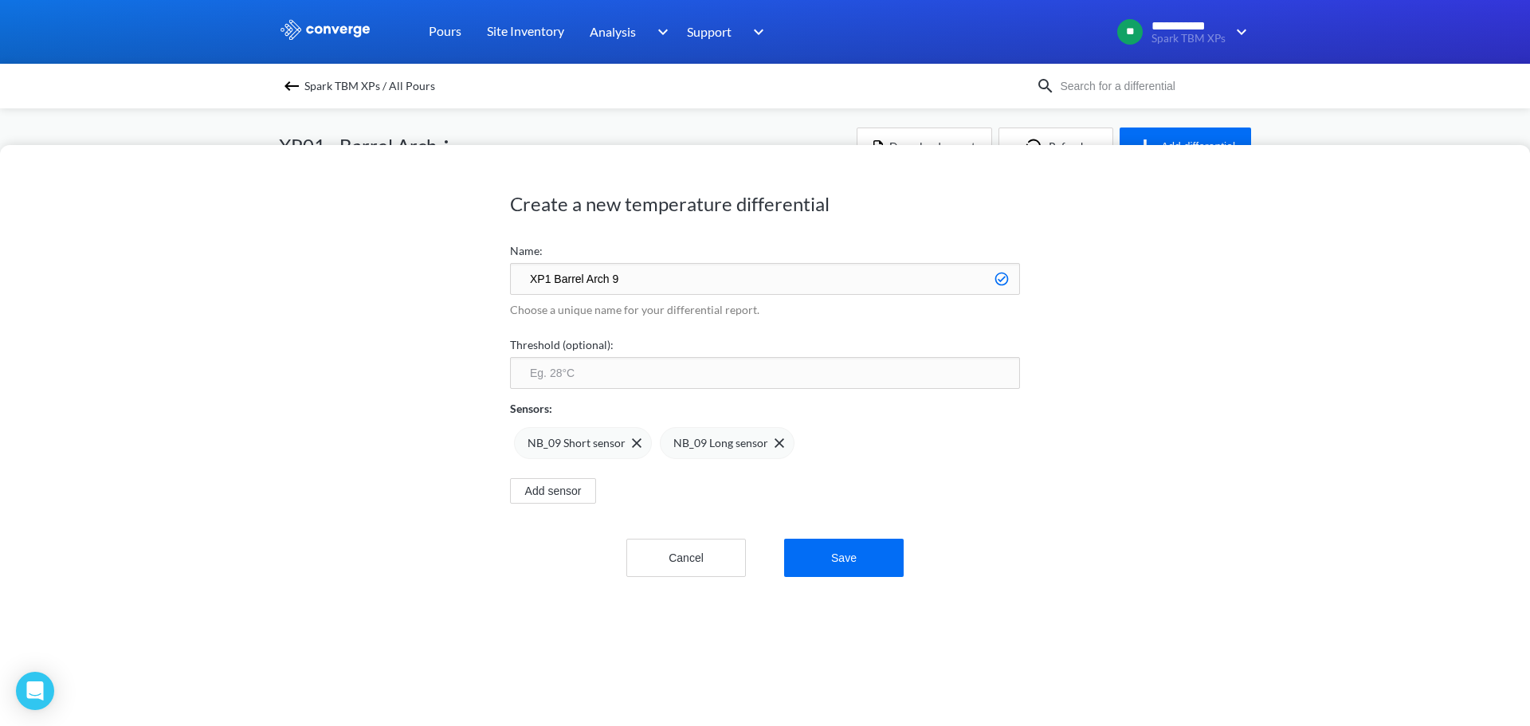
click at [704, 365] on input "number" at bounding box center [765, 373] width 510 height 32
type input "75"
click at [855, 544] on button "Save" at bounding box center [844, 558] width 120 height 38
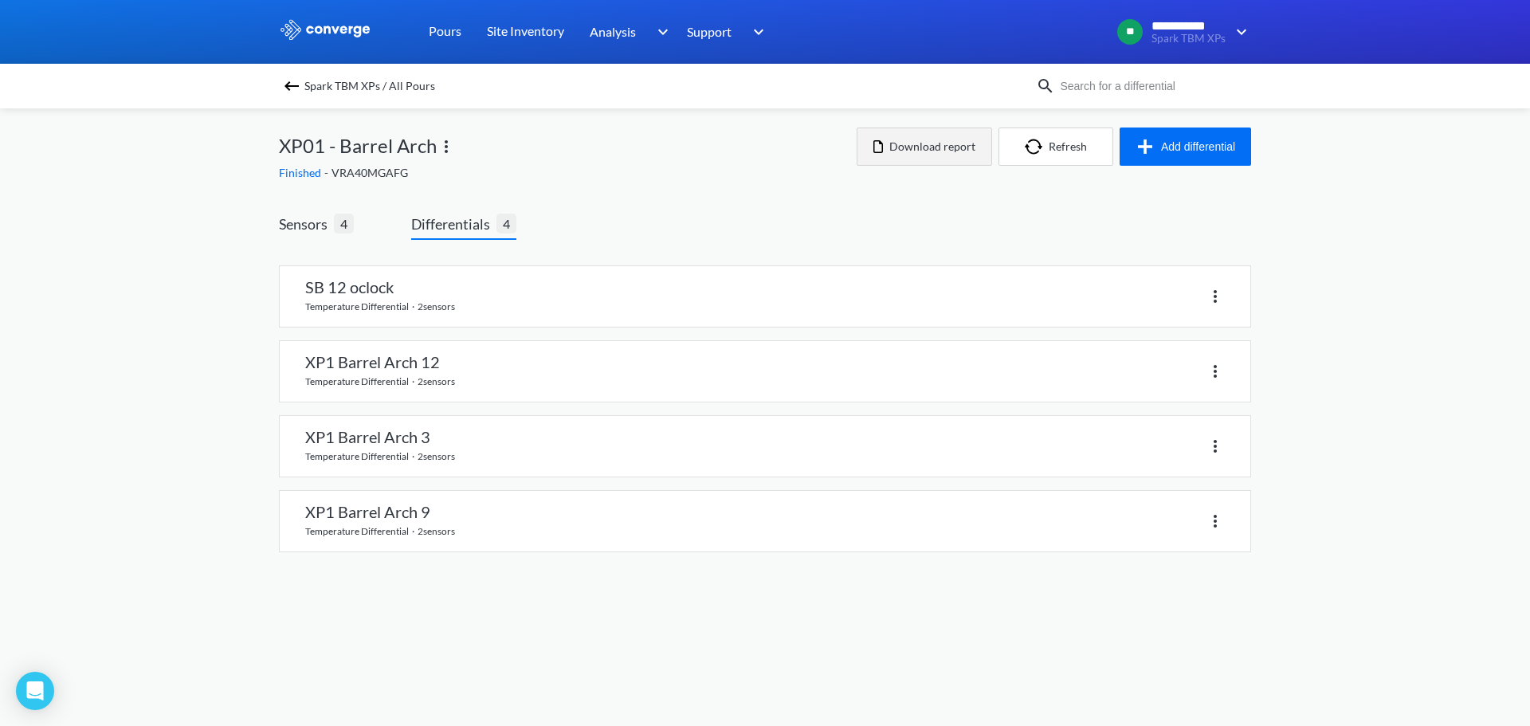
click at [938, 141] on button "Download report" at bounding box center [925, 147] width 136 height 38
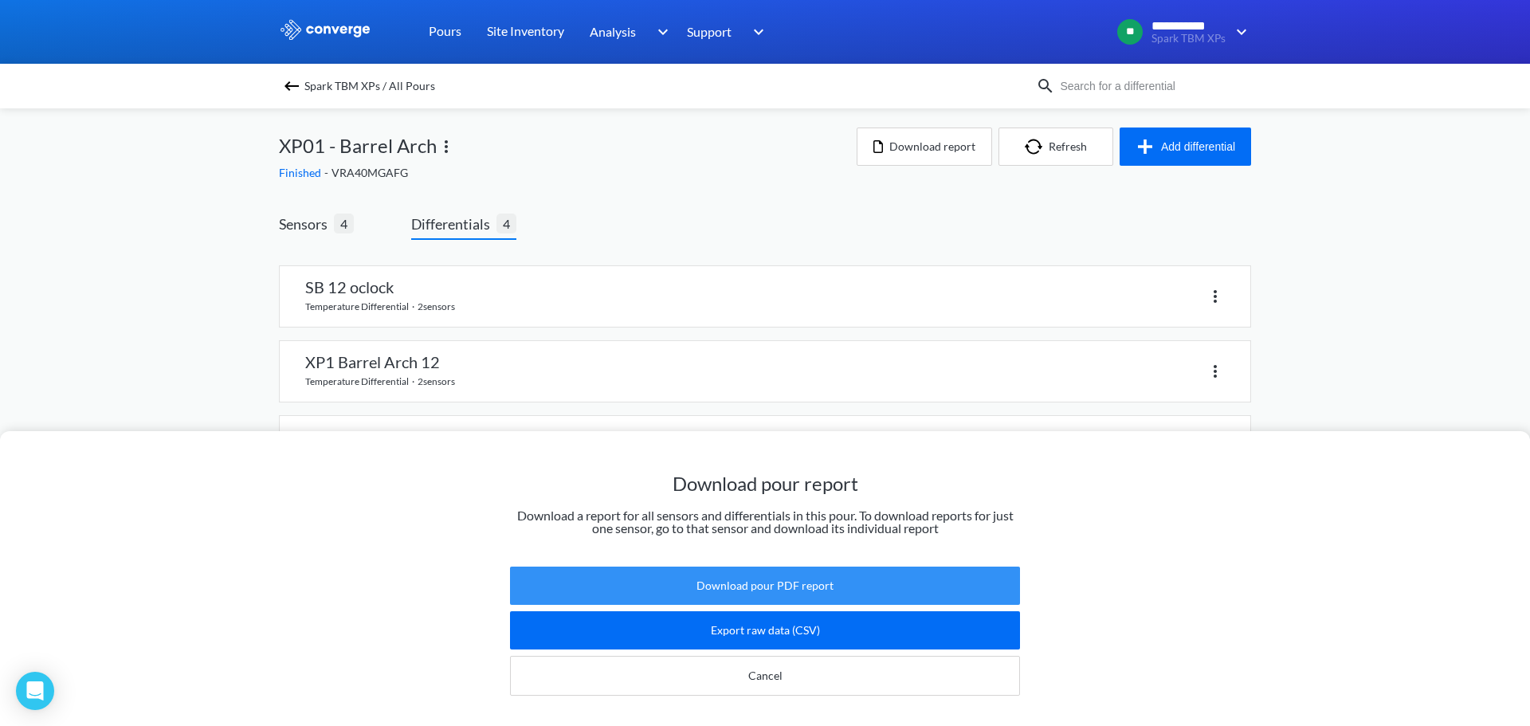
click at [830, 567] on button "Download pour PDF report" at bounding box center [765, 586] width 510 height 38
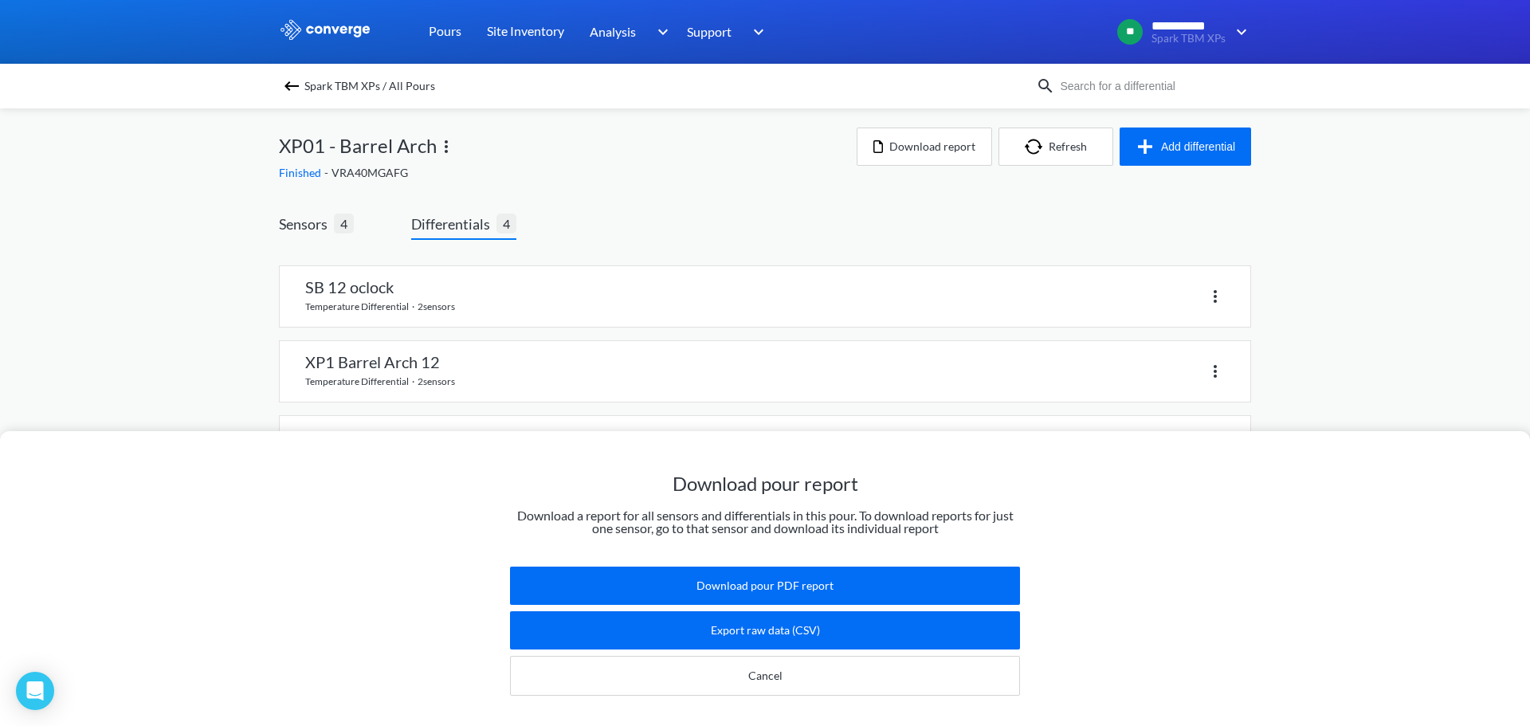
click at [760, 231] on div "Download pour report Download a report for all sensors and differentials in thi…" at bounding box center [765, 363] width 1530 height 726
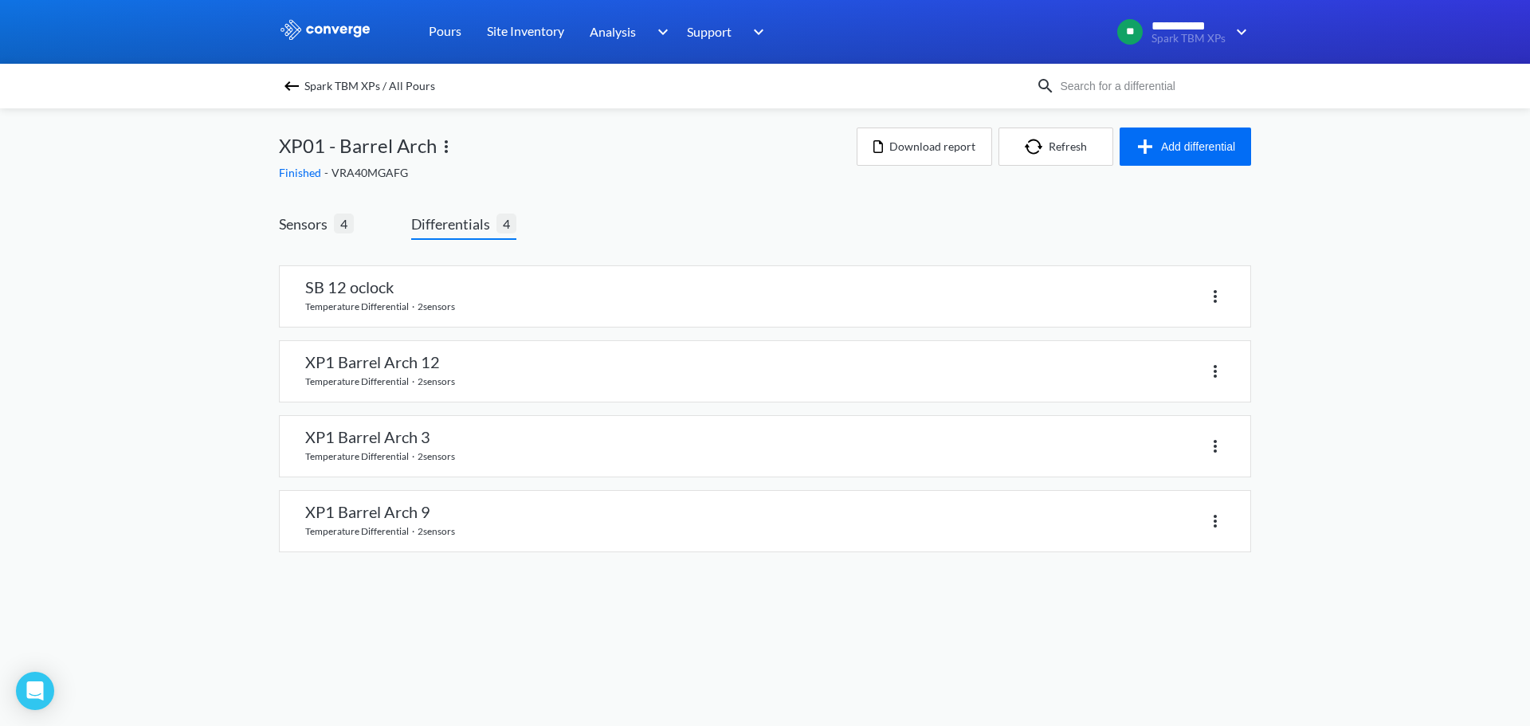
click at [274, 78] on div "Spark TBM XPs / All Pours" at bounding box center [765, 86] width 1530 height 45
click at [284, 81] on img at bounding box center [291, 86] width 19 height 19
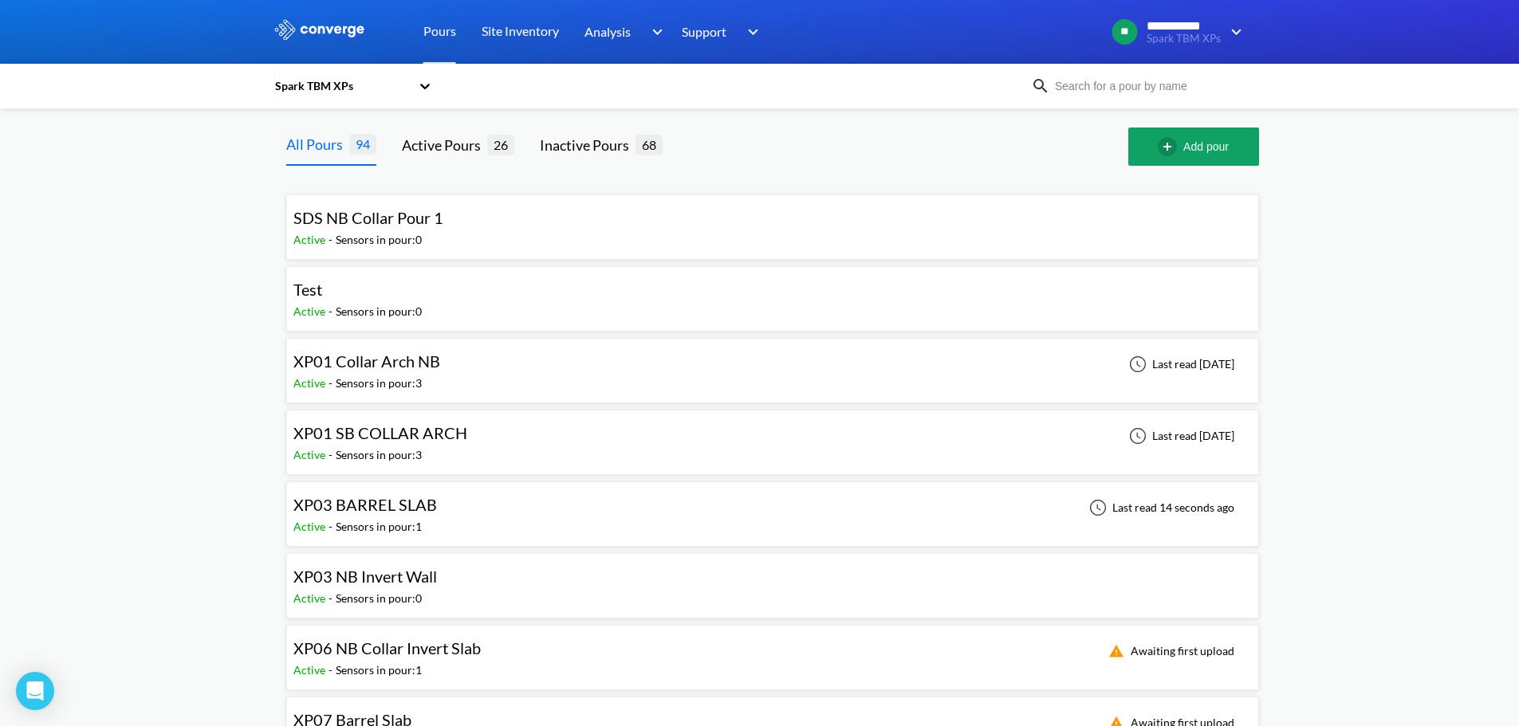
click at [556, 373] on div "XP01 Collar Arch NB Active - Sensors in pour: 3 Last read [DATE]" at bounding box center [772, 370] width 958 height 51
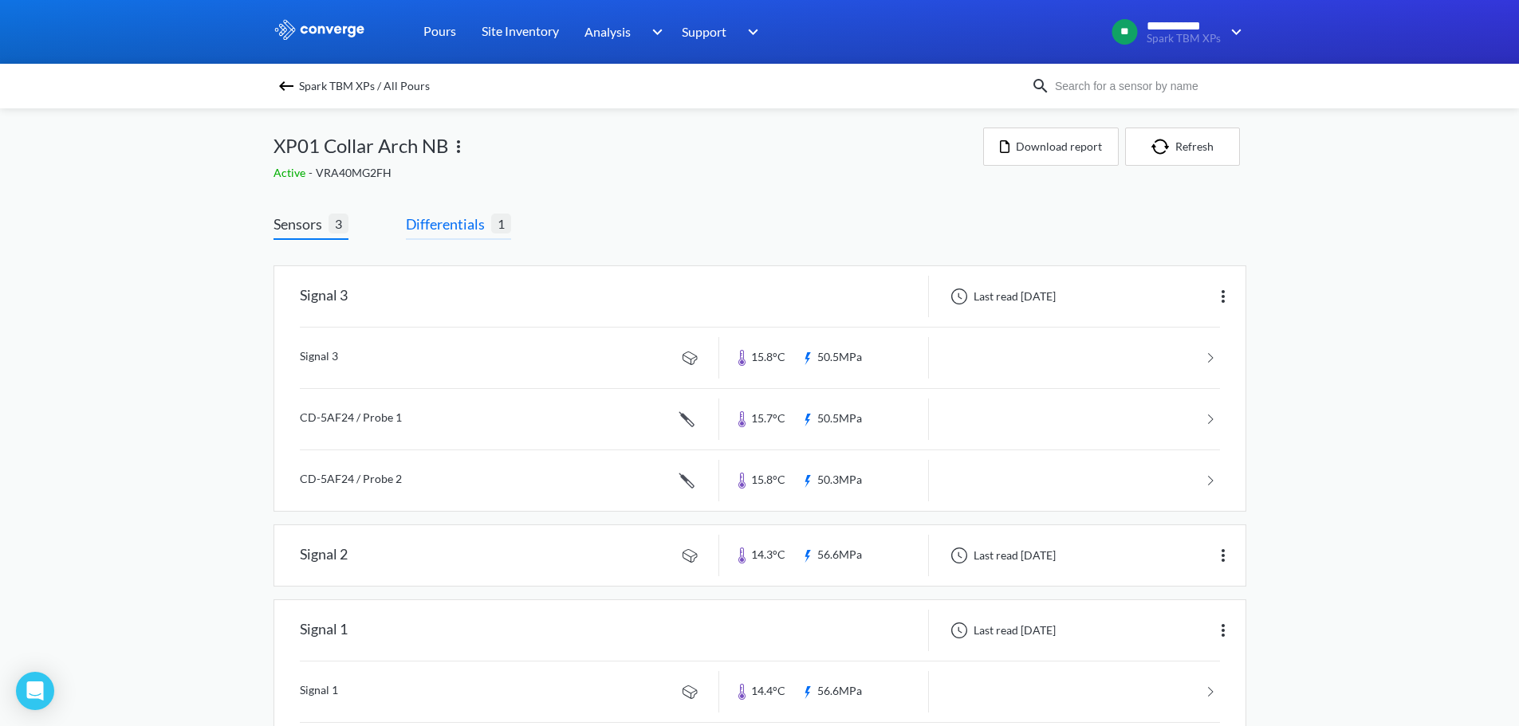
click at [454, 215] on span "Differentials" at bounding box center [448, 224] width 85 height 22
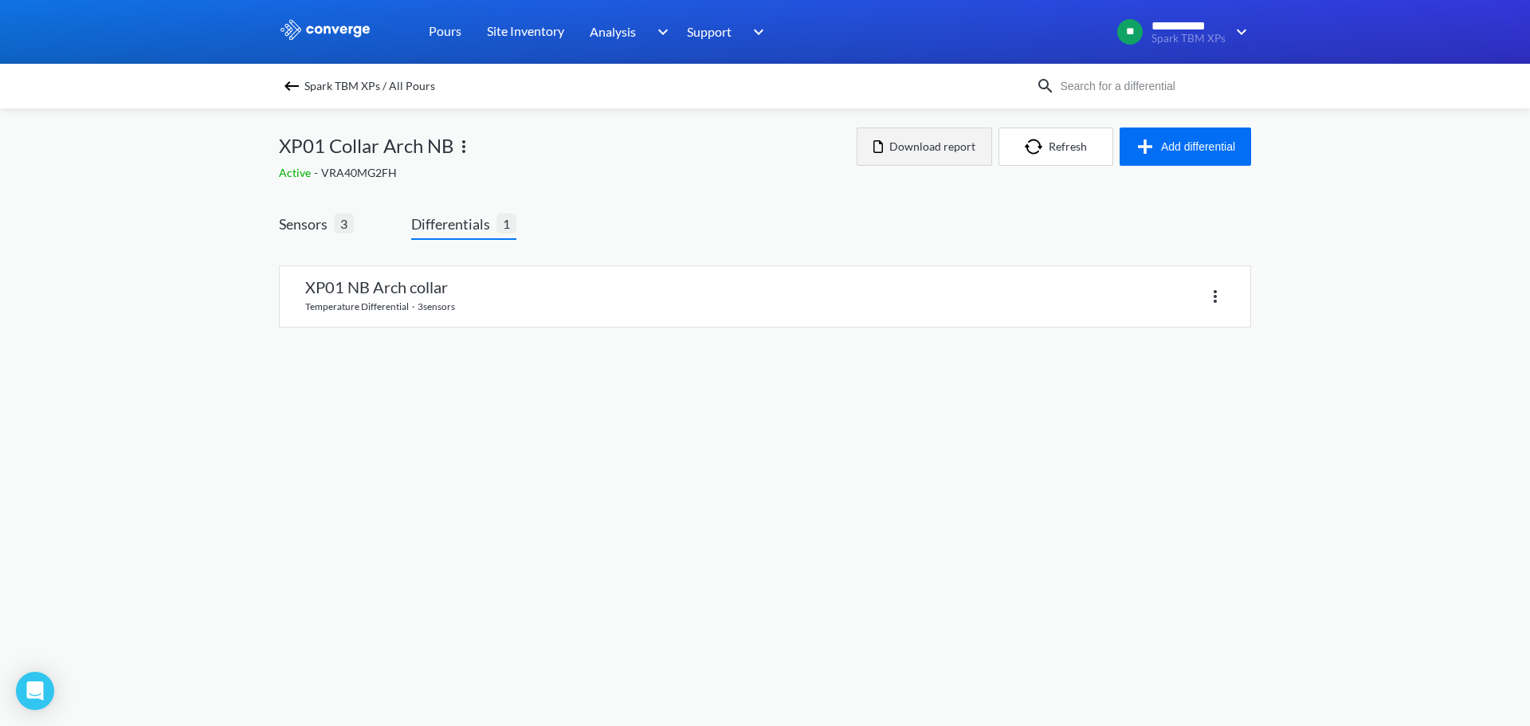
click at [969, 143] on button "Download report" at bounding box center [925, 147] width 136 height 38
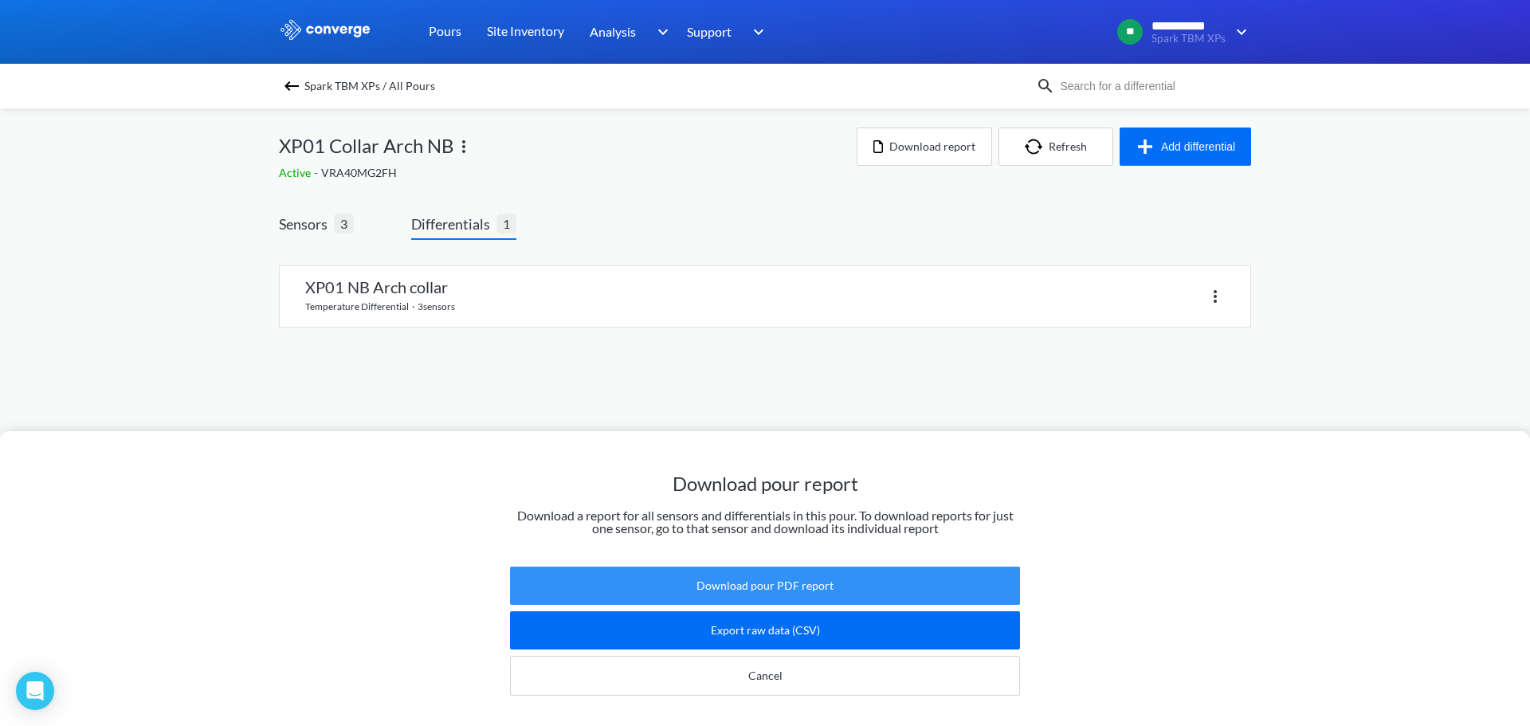
click at [848, 583] on button "Download pour PDF report" at bounding box center [765, 586] width 510 height 38
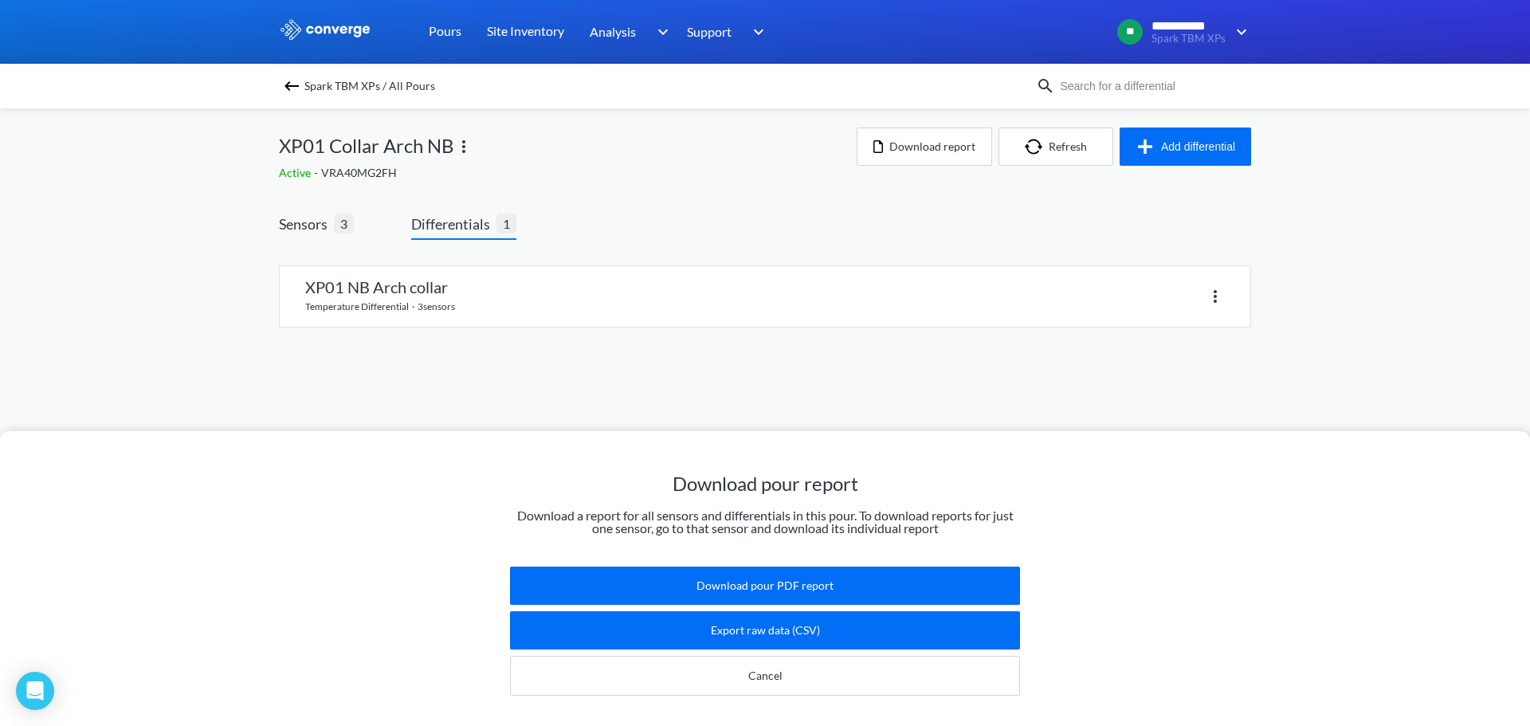
click at [301, 84] on div "Spark TBM XPs / All Pours" at bounding box center [657, 86] width 757 height 22
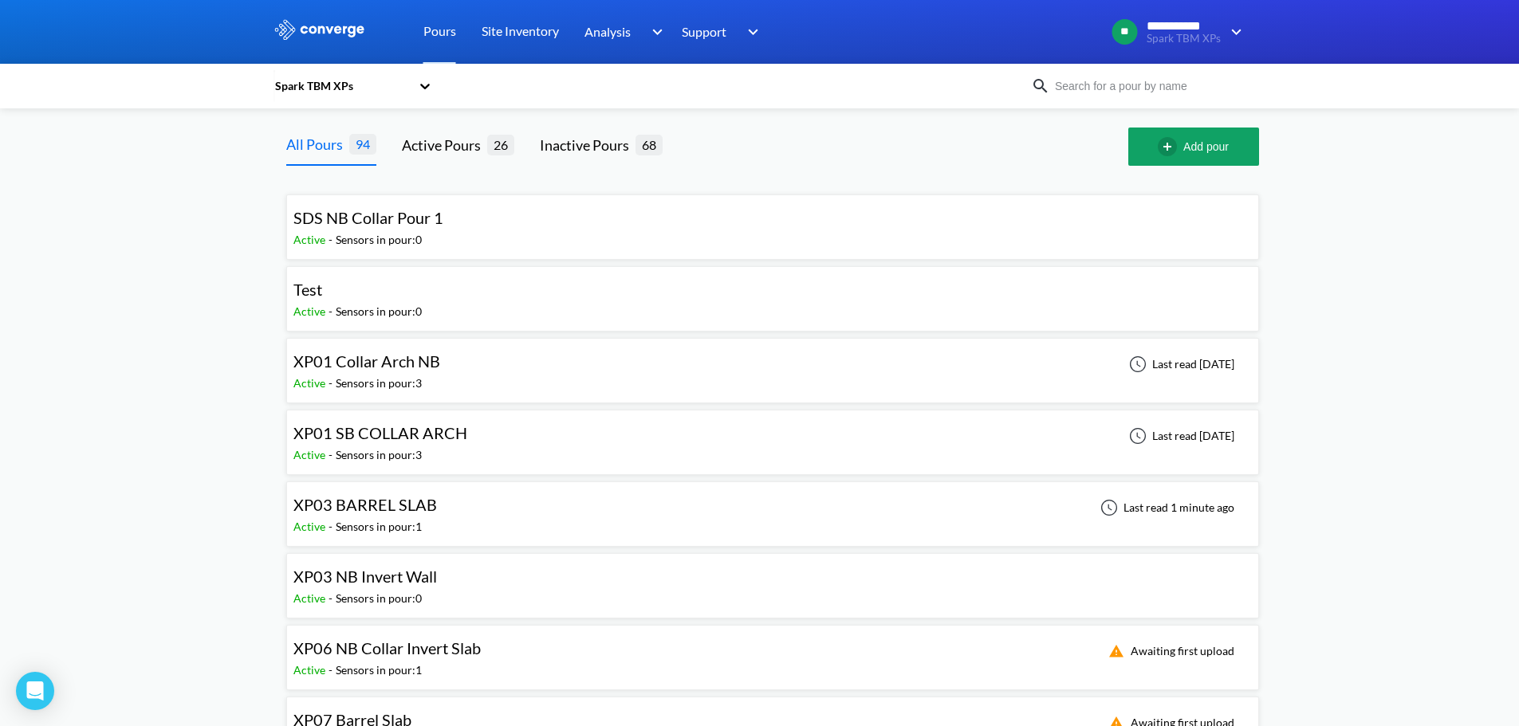
click at [426, 438] on span "XP01 SB COLLAR ARCH" at bounding box center [380, 432] width 174 height 19
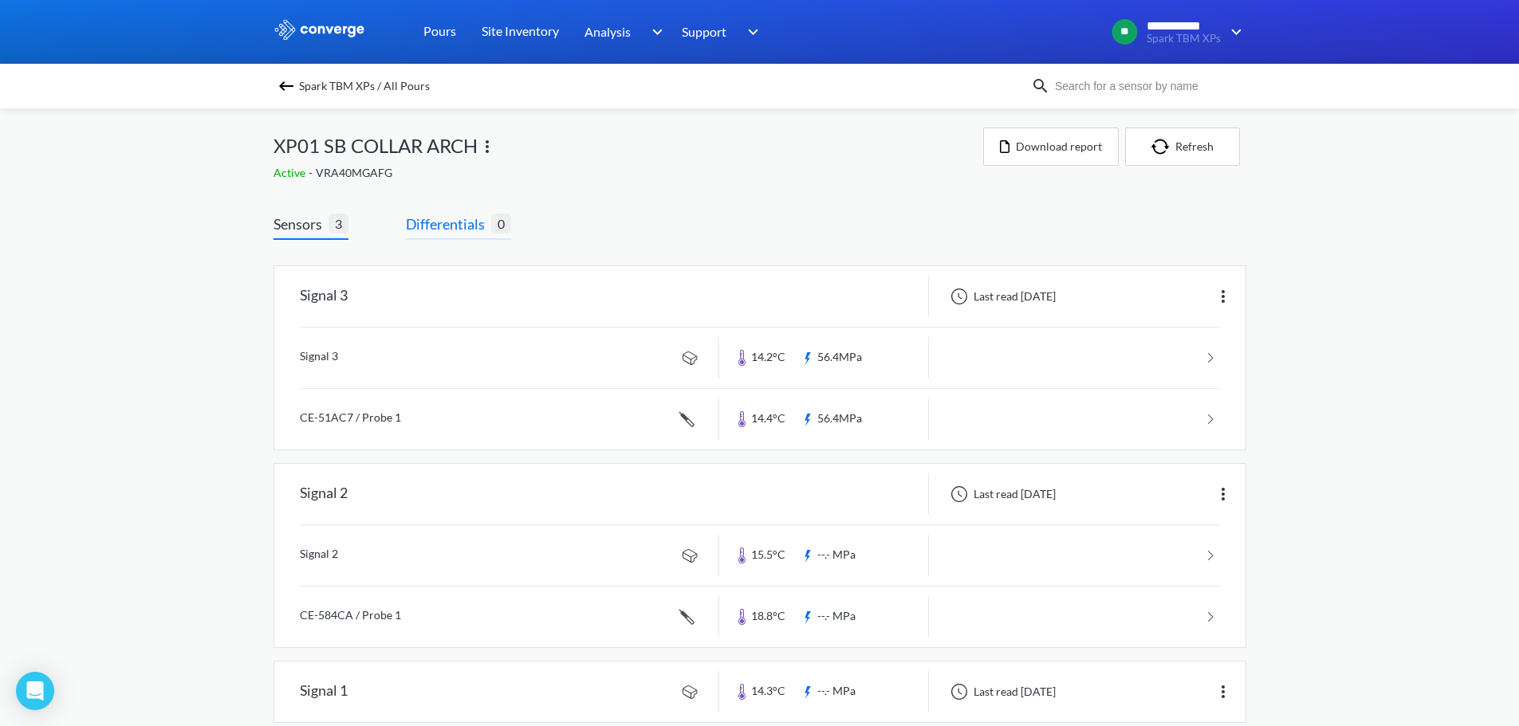
click at [467, 215] on span "Differentials" at bounding box center [448, 224] width 85 height 22
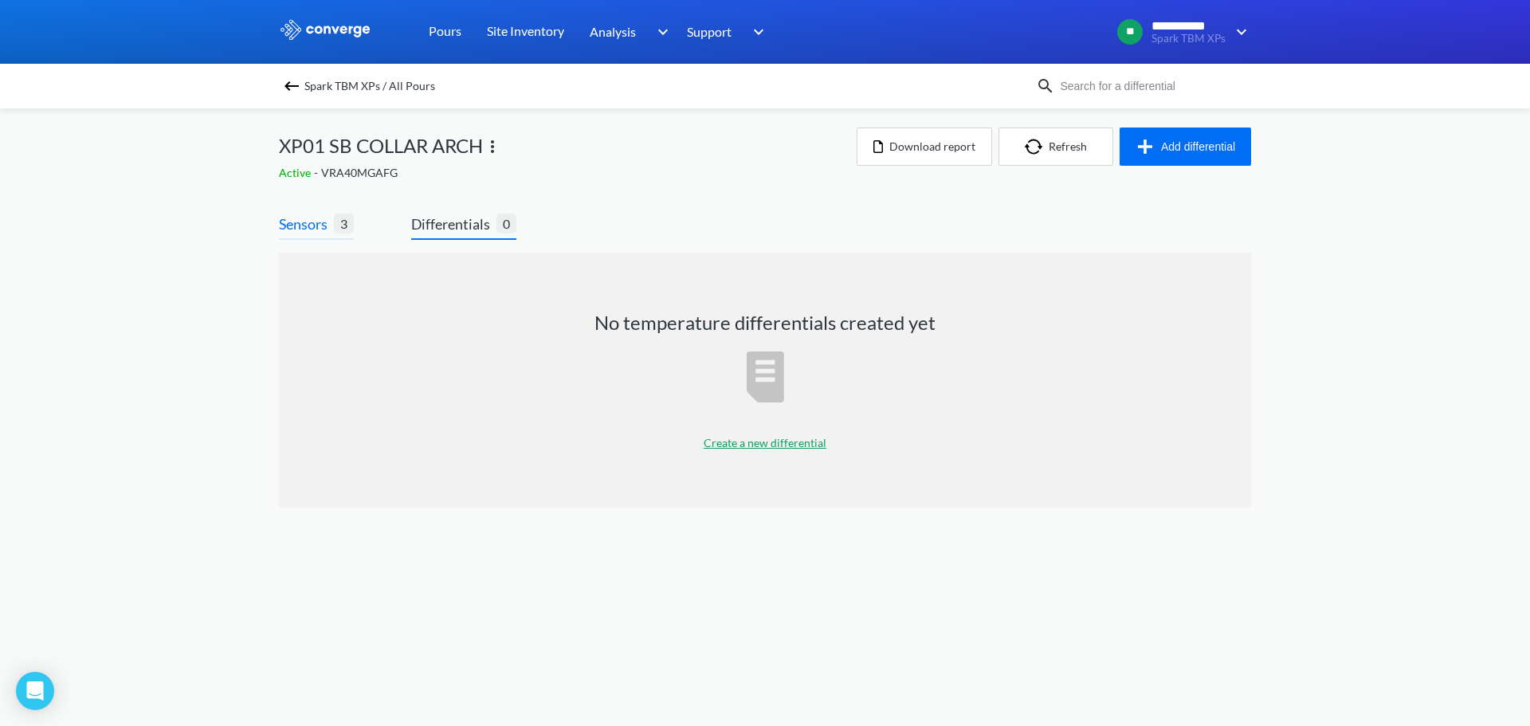
click at [332, 226] on span "Sensors" at bounding box center [306, 224] width 55 height 22
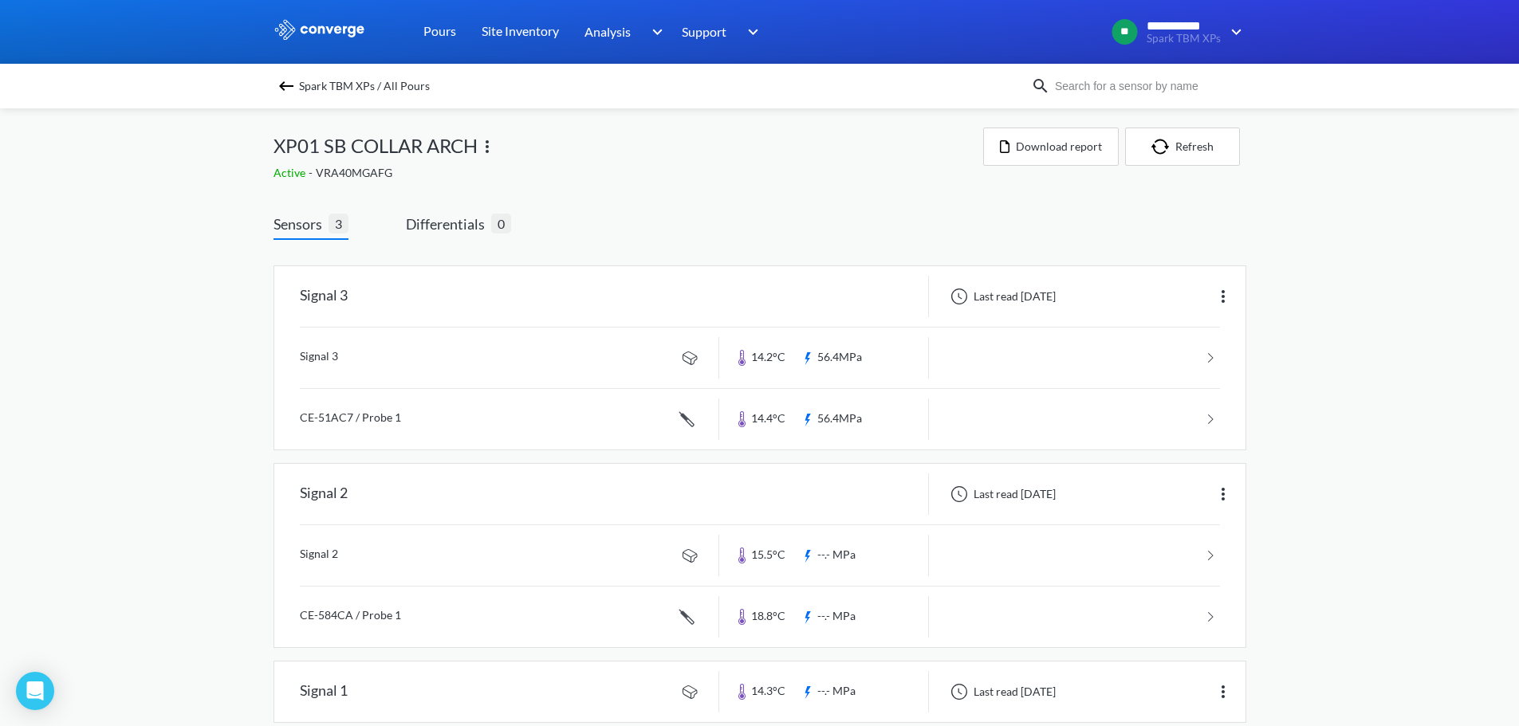
click at [456, 209] on div "Sensors 3 Differentials 0 Signal 3 Last read [DATE] Signal 3 14.2°C 56.4MPa CE-…" at bounding box center [759, 472] width 973 height 565
click at [450, 218] on span "Differentials" at bounding box center [448, 224] width 85 height 22
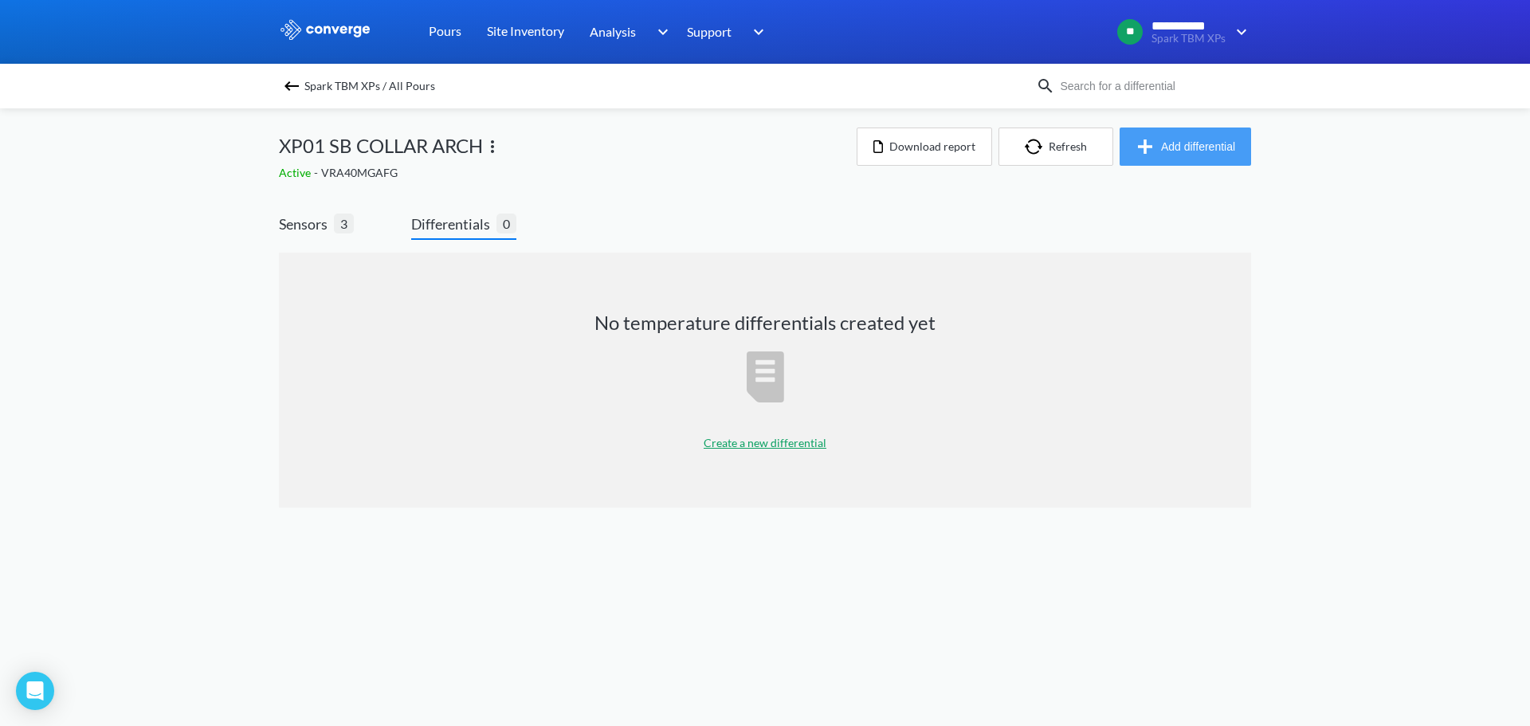
click at [1189, 162] on button "Add differential" at bounding box center [1186, 147] width 132 height 38
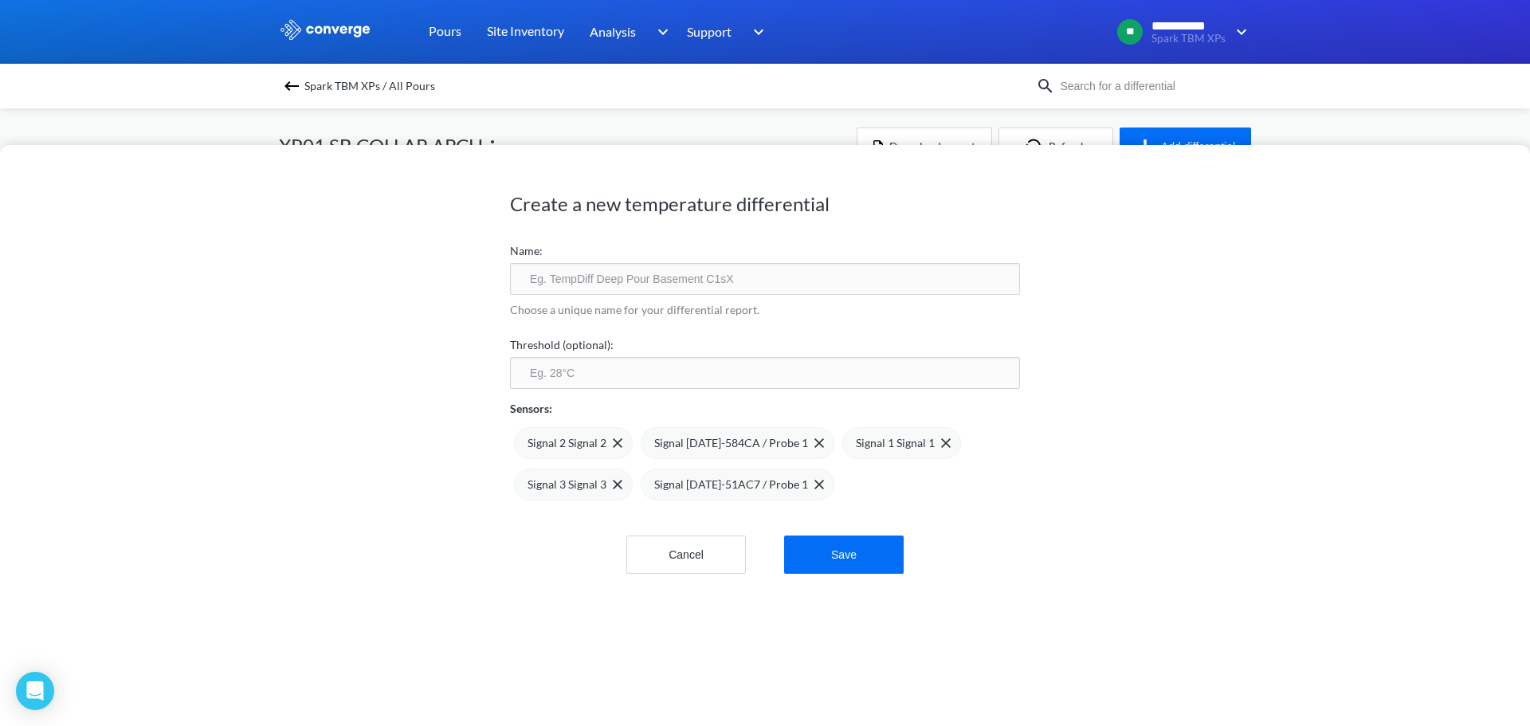
click at [717, 297] on div "Choose a unique name for your differential report." at bounding box center [765, 312] width 510 height 35
click at [718, 290] on input "text" at bounding box center [765, 279] width 510 height 32
type input "XP1 SB Collar Arch 1"
click at [673, 377] on input "number" at bounding box center [765, 373] width 510 height 32
type input "75"
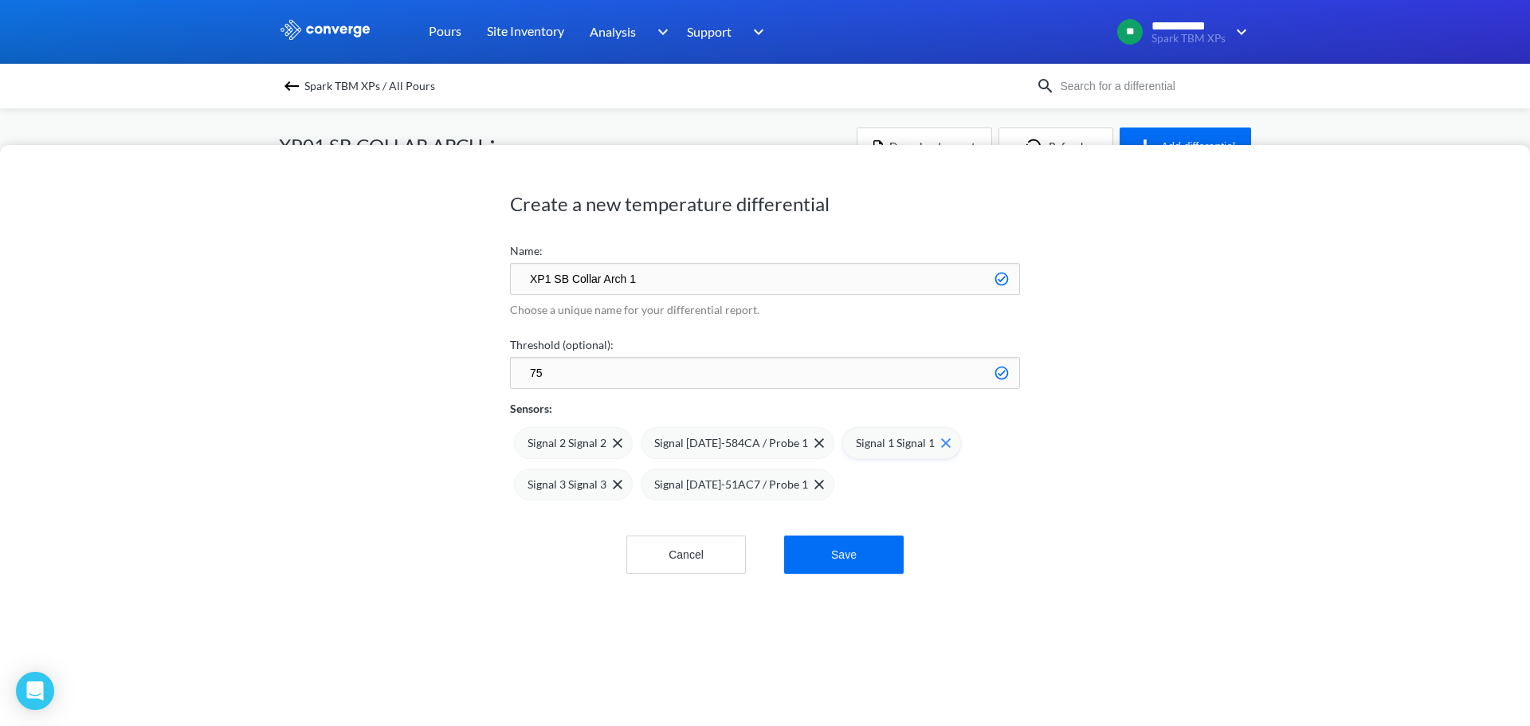
click at [941, 447] on img at bounding box center [946, 443] width 10 height 10
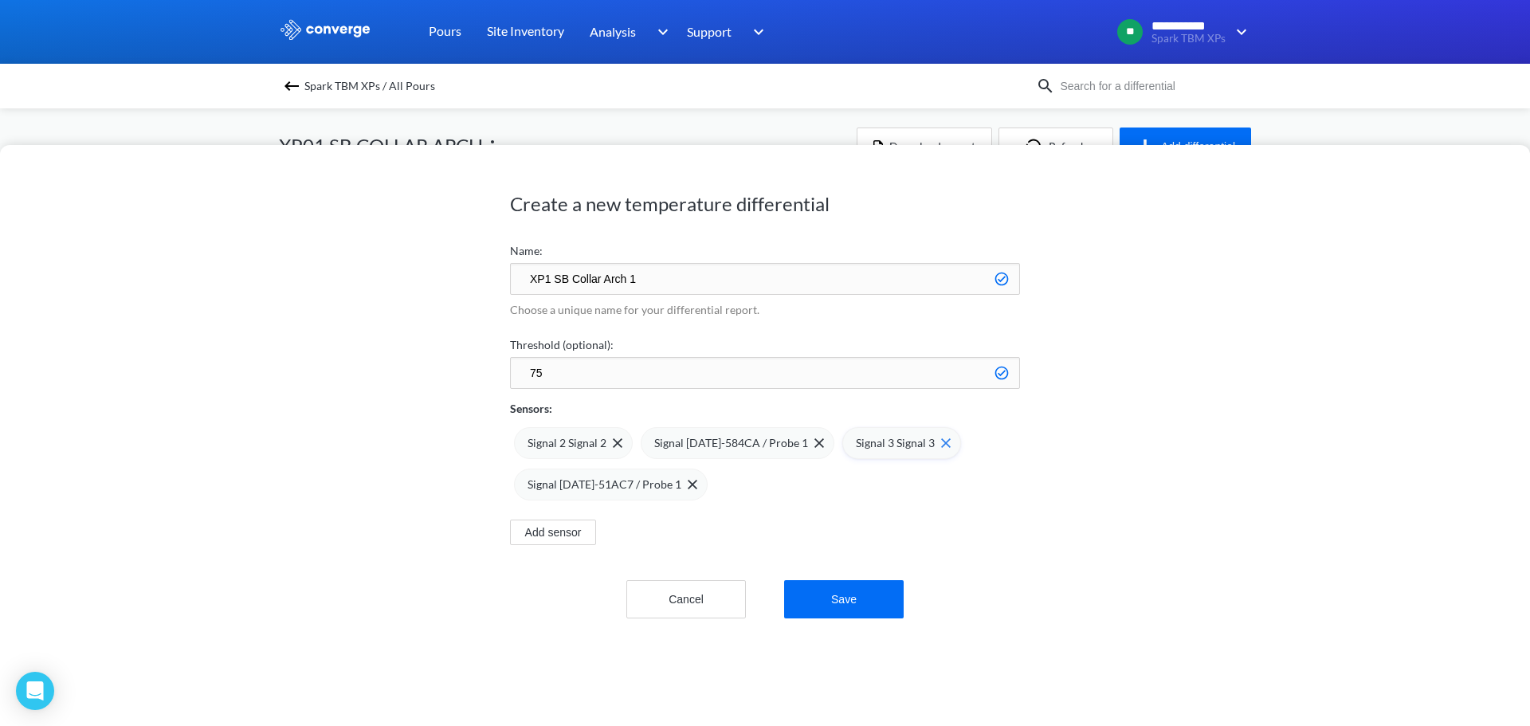
click at [941, 443] on img at bounding box center [946, 443] width 10 height 10
click at [697, 480] on img at bounding box center [693, 485] width 10 height 10
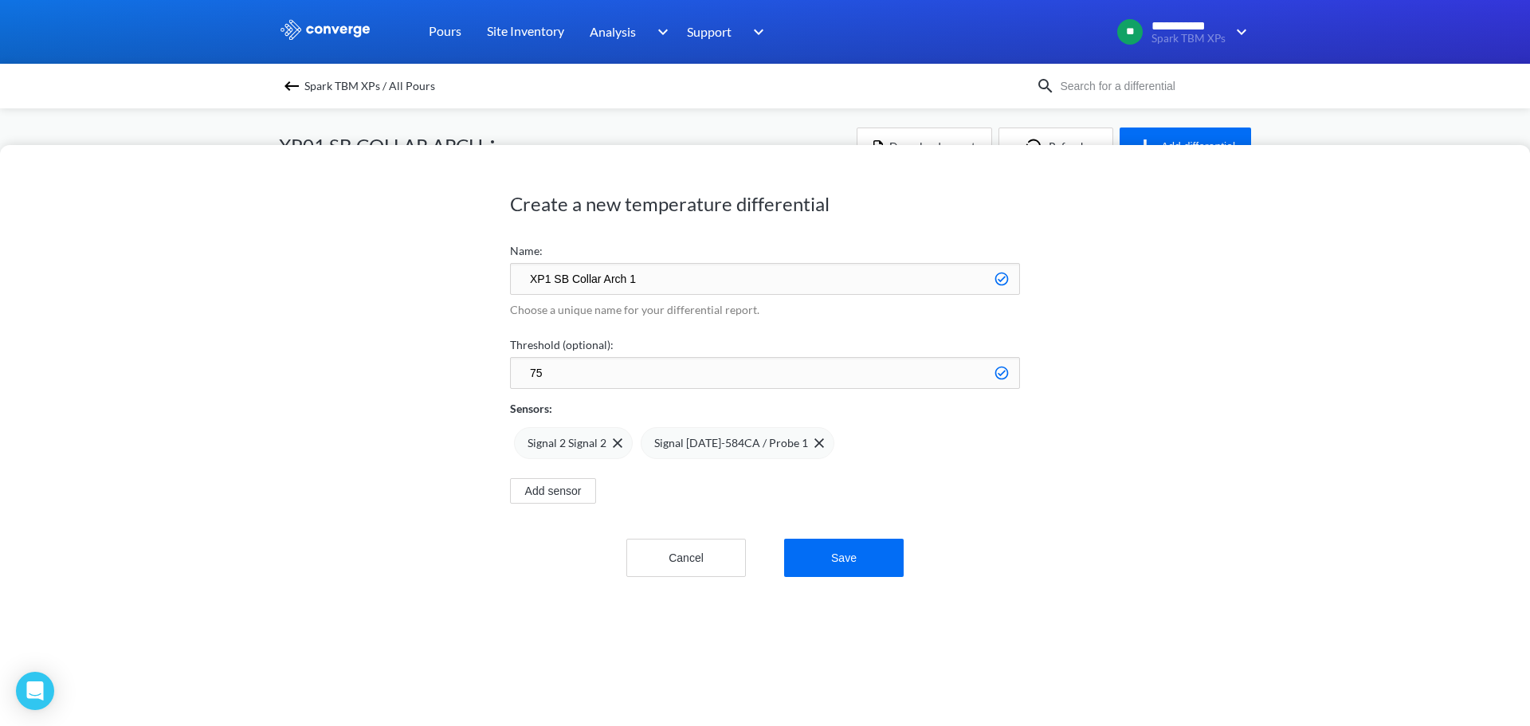
click at [928, 480] on div "Add sensor" at bounding box center [765, 481] width 510 height 45
drag, startPoint x: 662, startPoint y: 274, endPoint x: 376, endPoint y: 258, distance: 286.6
click at [376, 258] on div "Create a new temperature differential Name: XP1 SB Collar Arch 1 Choose a uniqu…" at bounding box center [765, 435] width 1530 height 581
click at [327, 382] on div "Create a new temperature differential Name: XP1 SB Collar Arch 1 Choose a uniqu…" at bounding box center [765, 435] width 1530 height 581
click at [874, 563] on button "Save" at bounding box center [844, 558] width 120 height 38
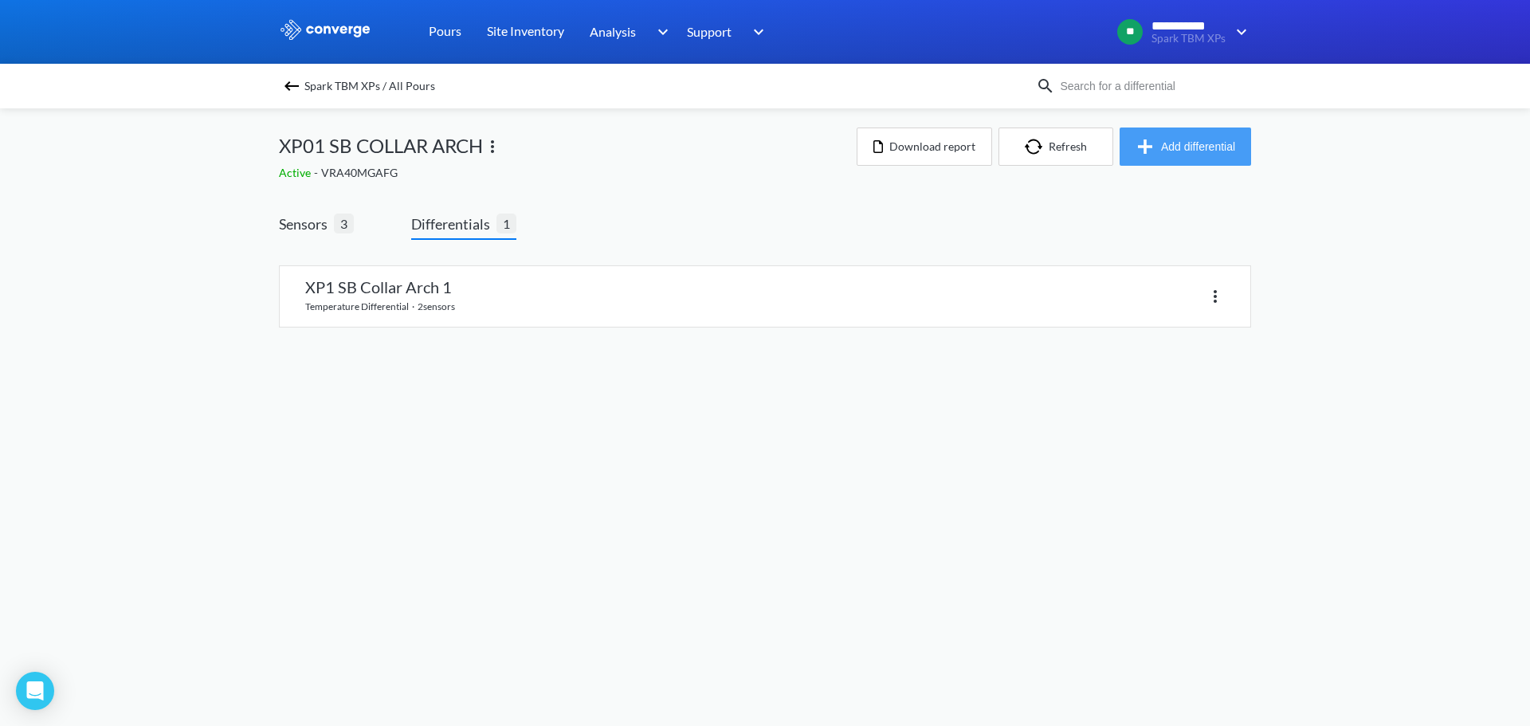
click at [1182, 134] on button "Add differential" at bounding box center [1186, 147] width 132 height 38
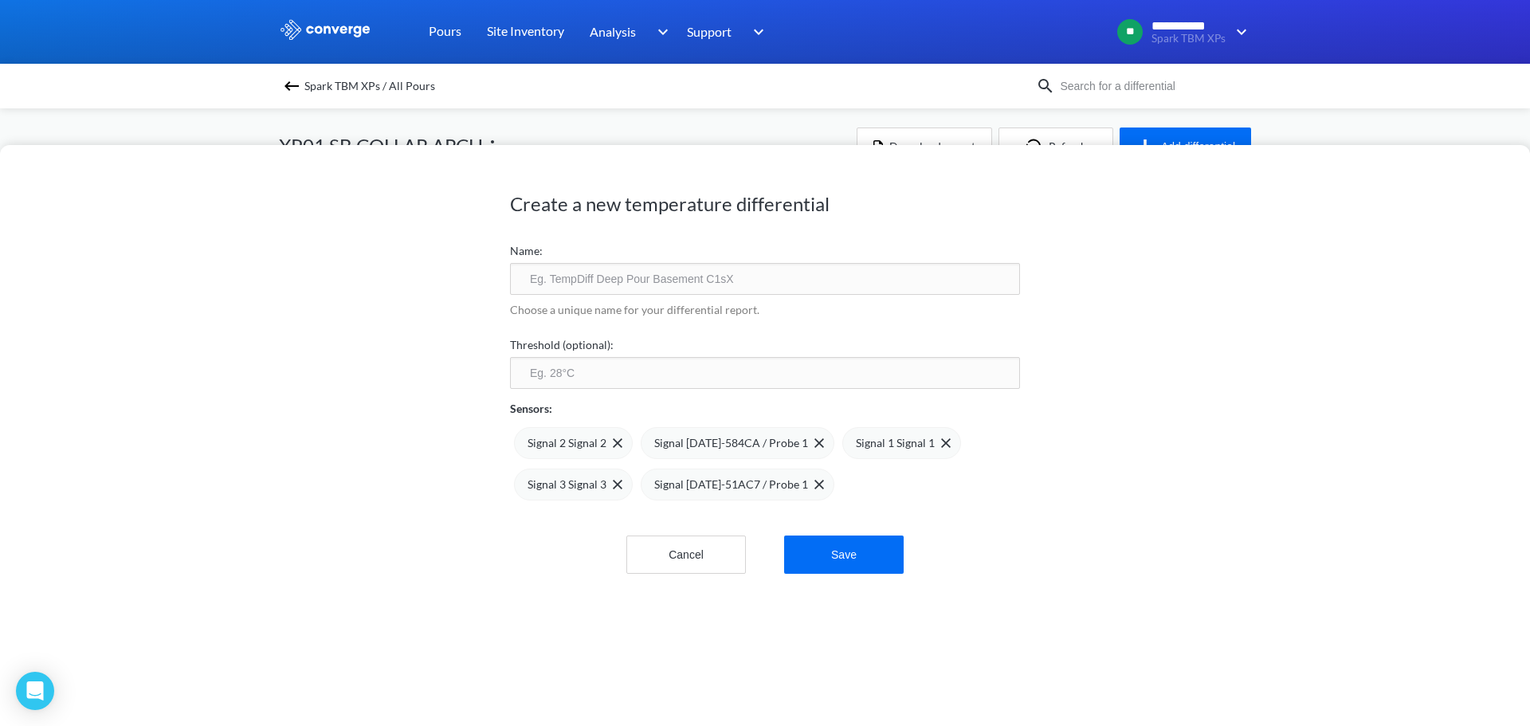
click at [635, 277] on input "text" at bounding box center [765, 279] width 510 height 32
paste input "XP1 SB Collar Arch 1"
type input "XP1 SB Collar Arch 2"
click at [703, 379] on input "number" at bounding box center [765, 373] width 510 height 32
type input "75"
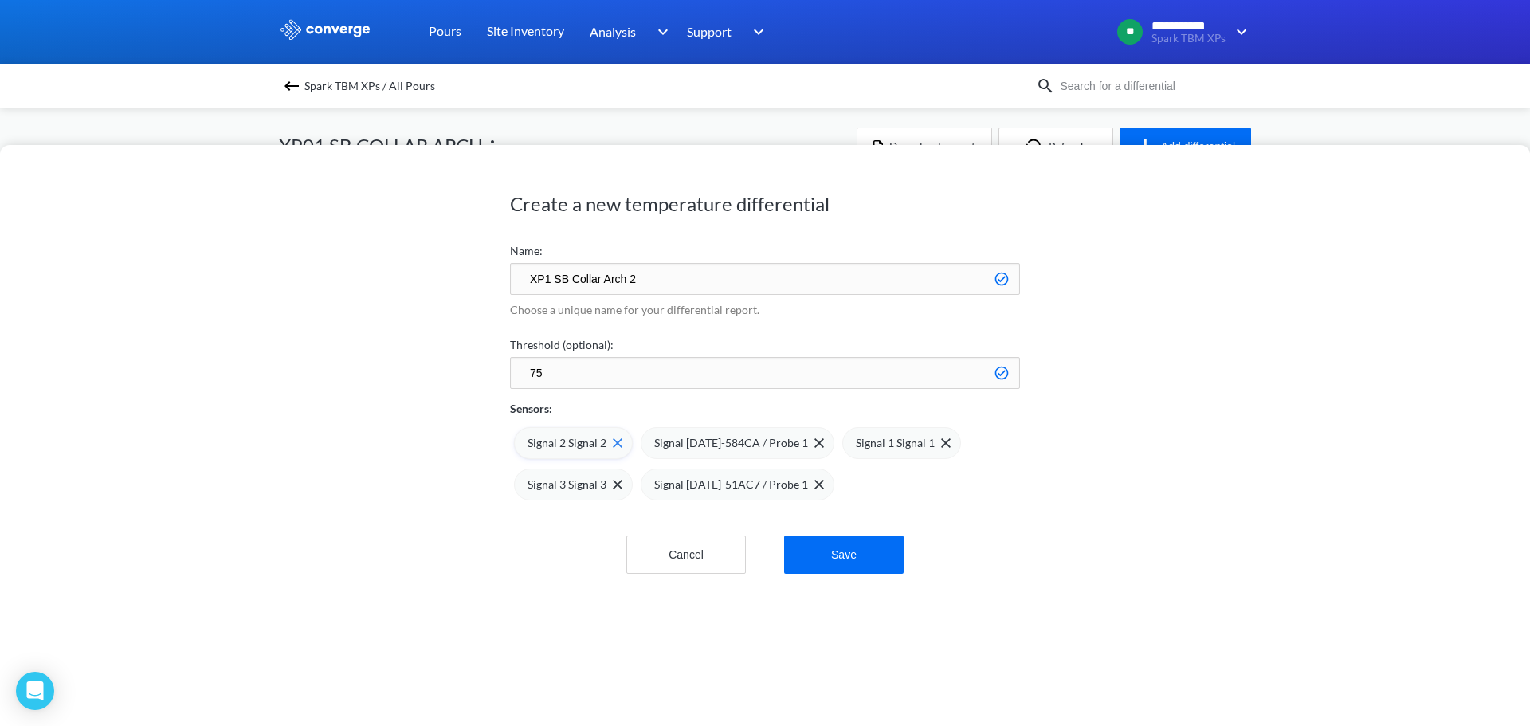
click at [613, 442] on img at bounding box center [618, 443] width 10 height 10
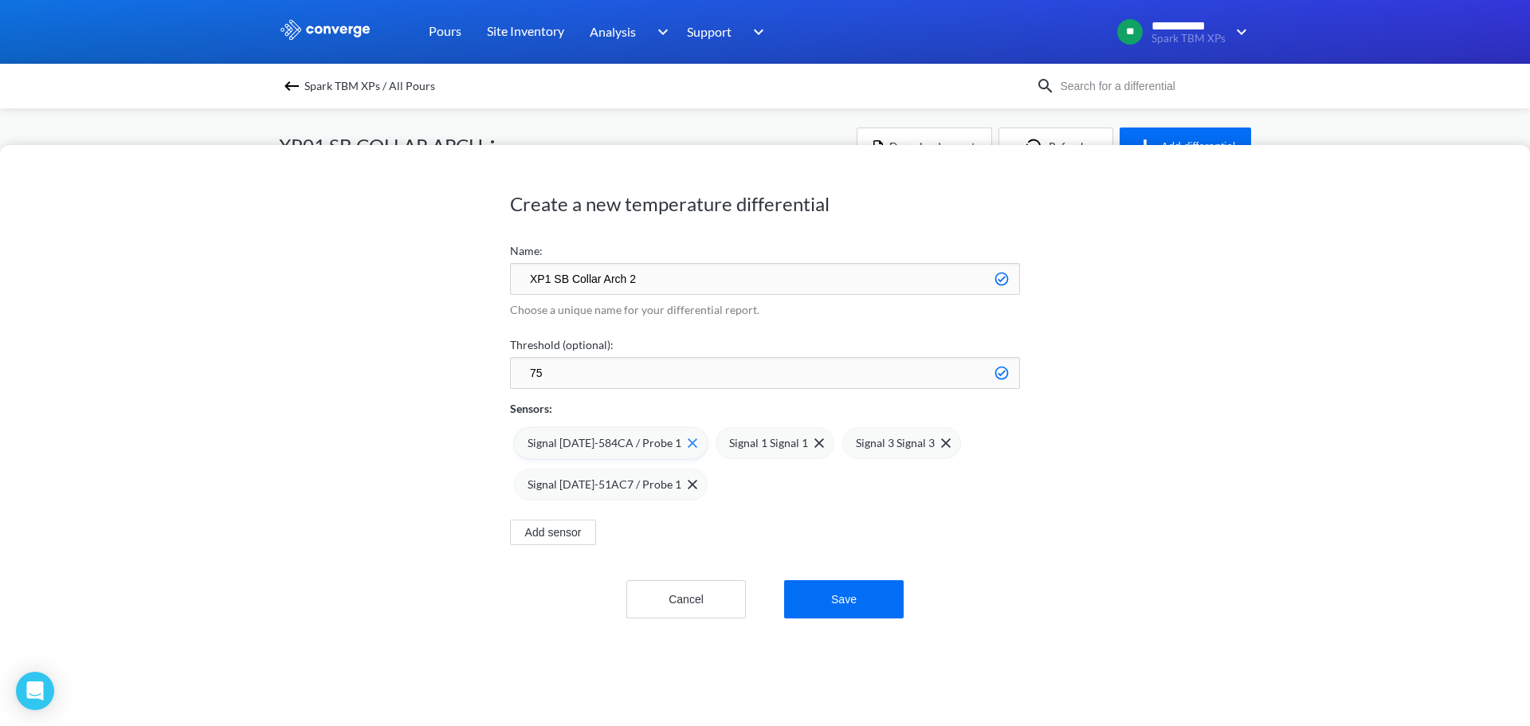
click at [688, 442] on img at bounding box center [693, 443] width 10 height 10
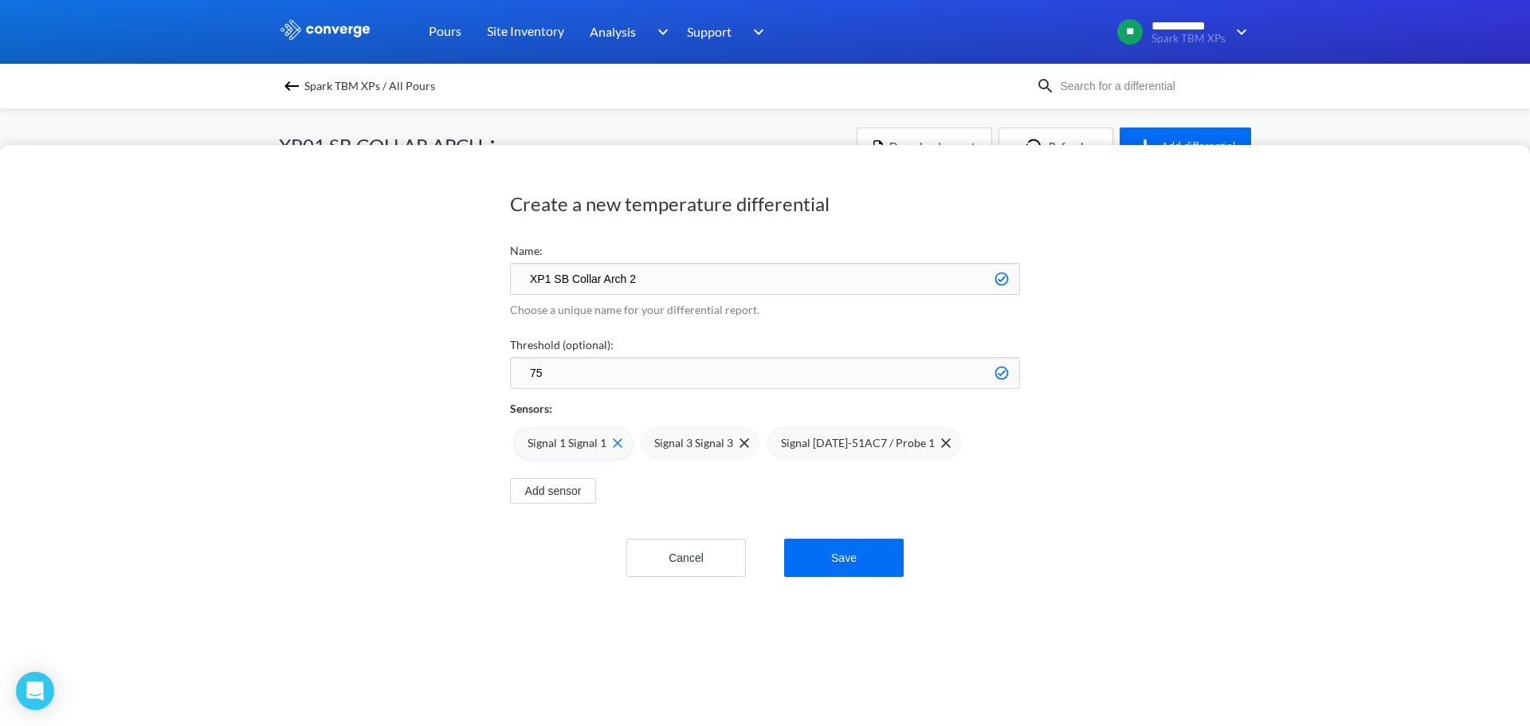
click at [613, 441] on img at bounding box center [618, 443] width 10 height 10
click at [843, 544] on button "Save" at bounding box center [844, 558] width 120 height 38
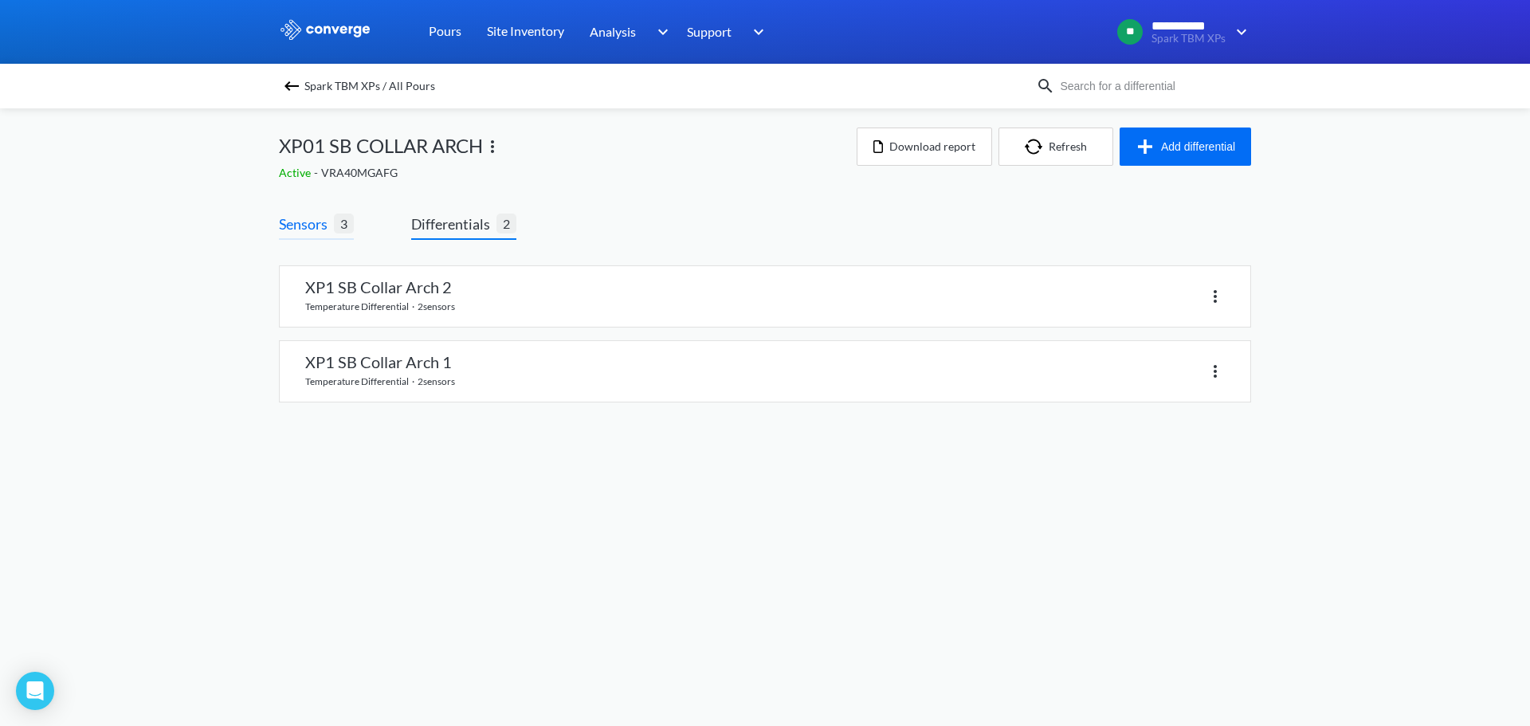
click at [306, 227] on span "Sensors" at bounding box center [306, 224] width 55 height 22
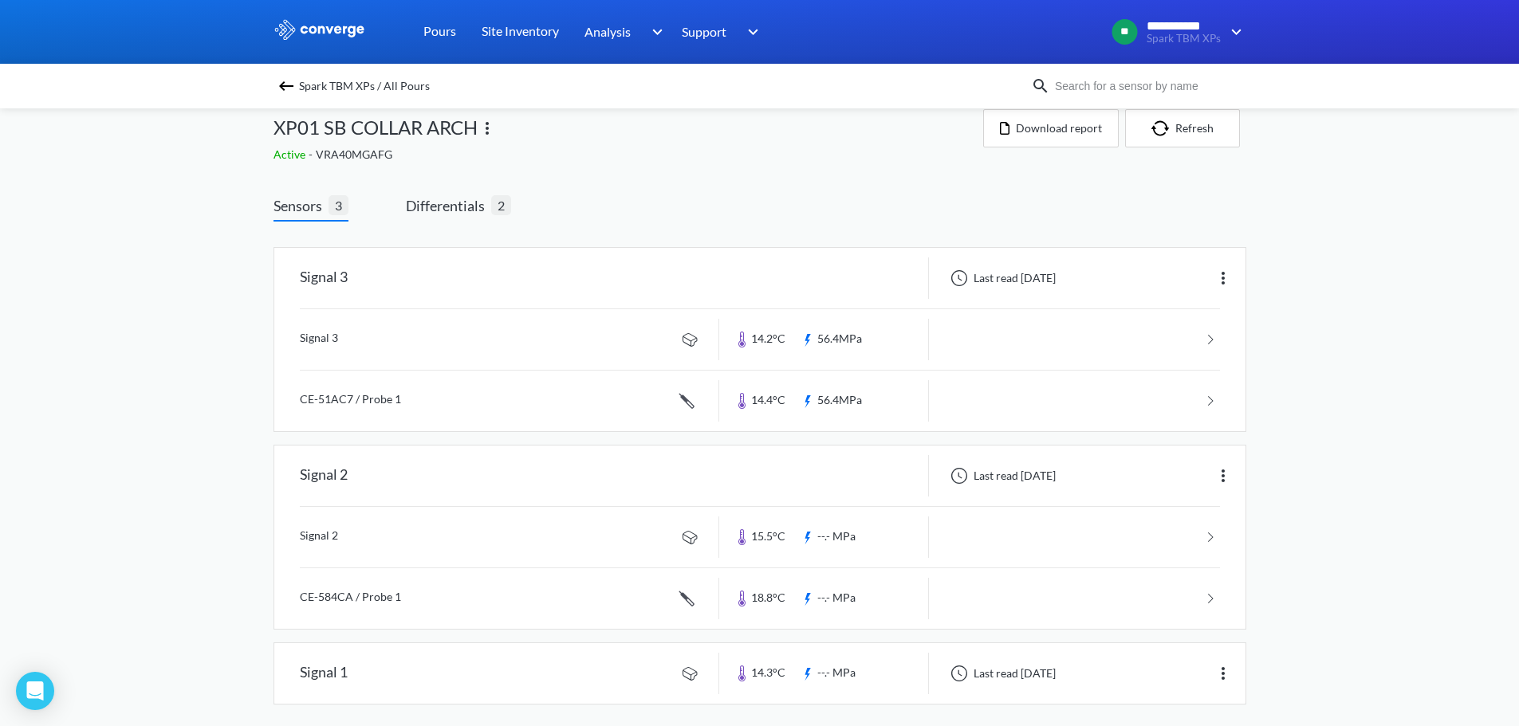
scroll to position [29, 0]
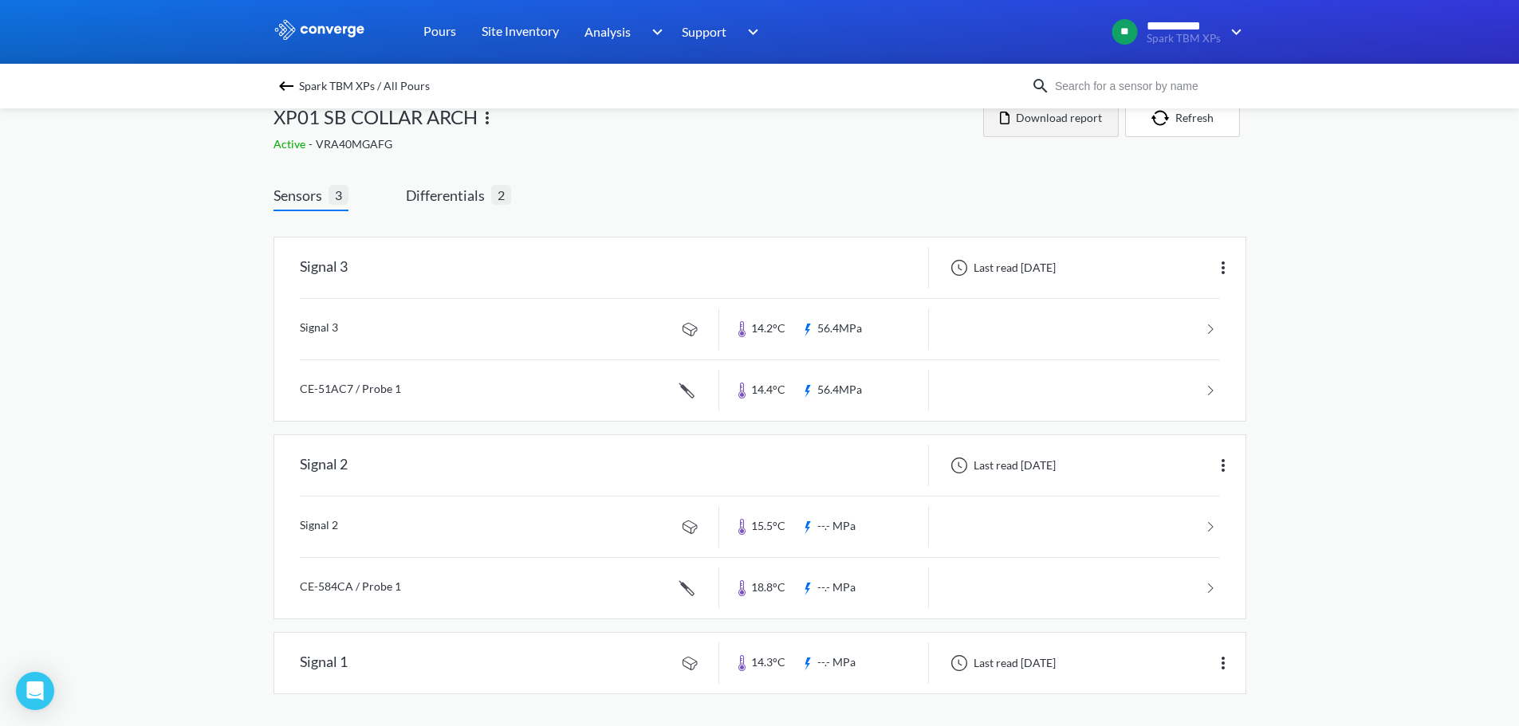
click at [1098, 113] on button "Download report" at bounding box center [1051, 118] width 136 height 38
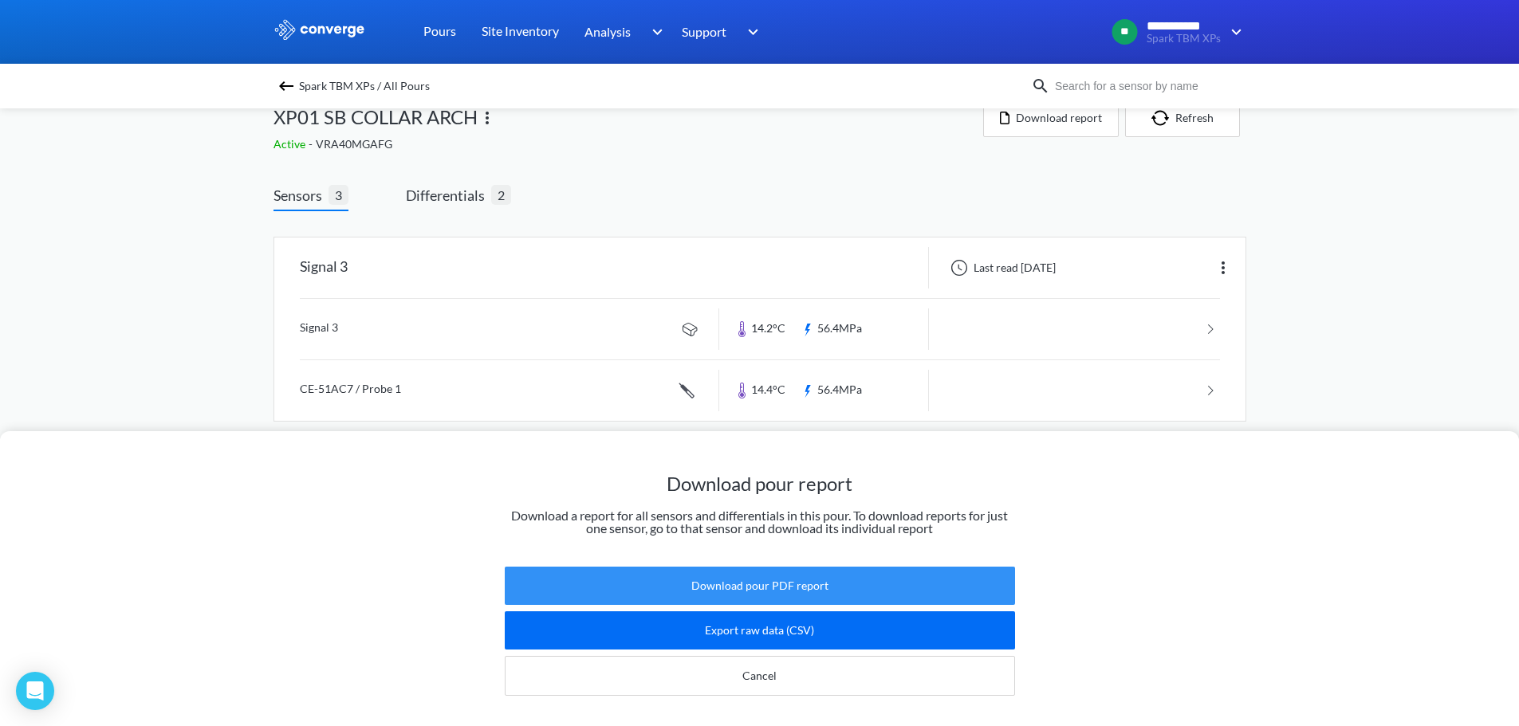
click at [807, 578] on button "Download pour PDF report" at bounding box center [760, 586] width 510 height 38
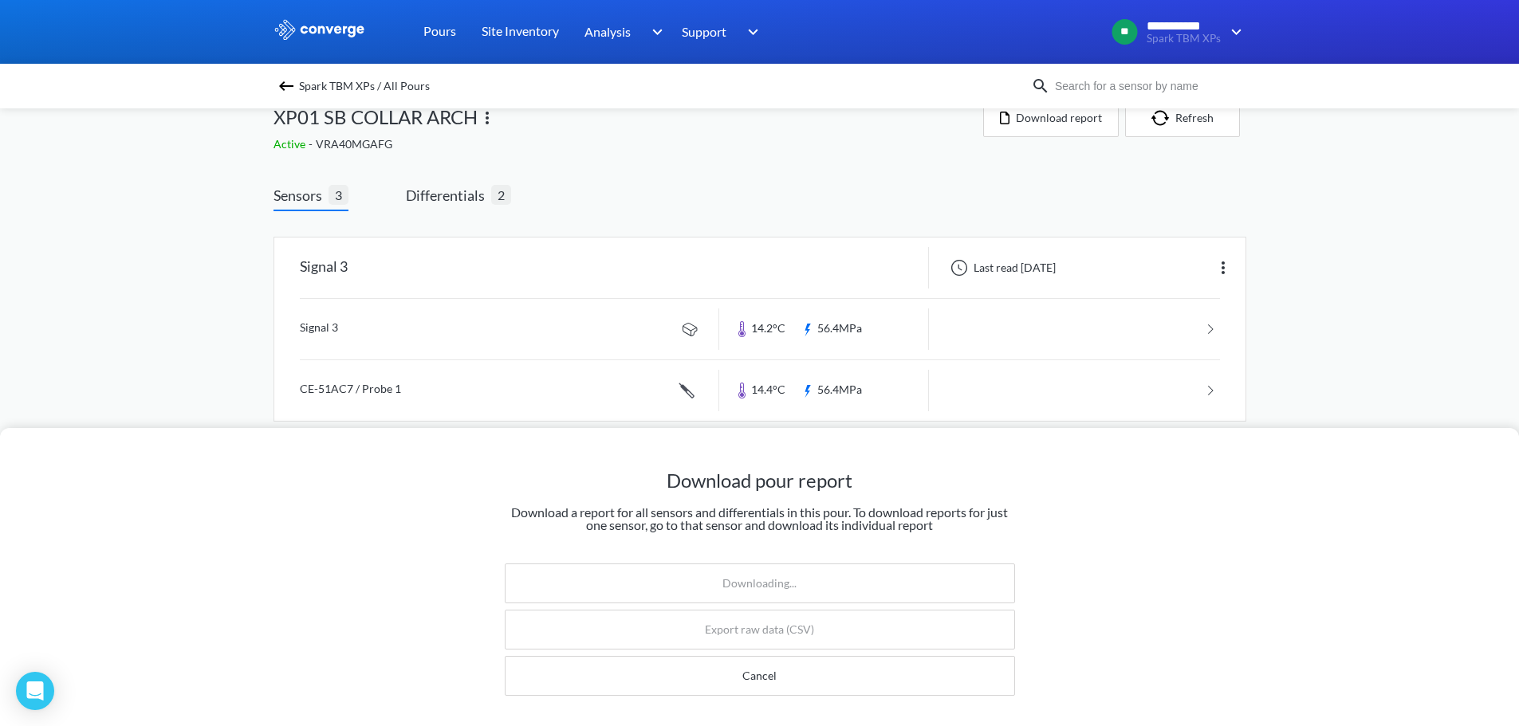
scroll to position [0, 0]
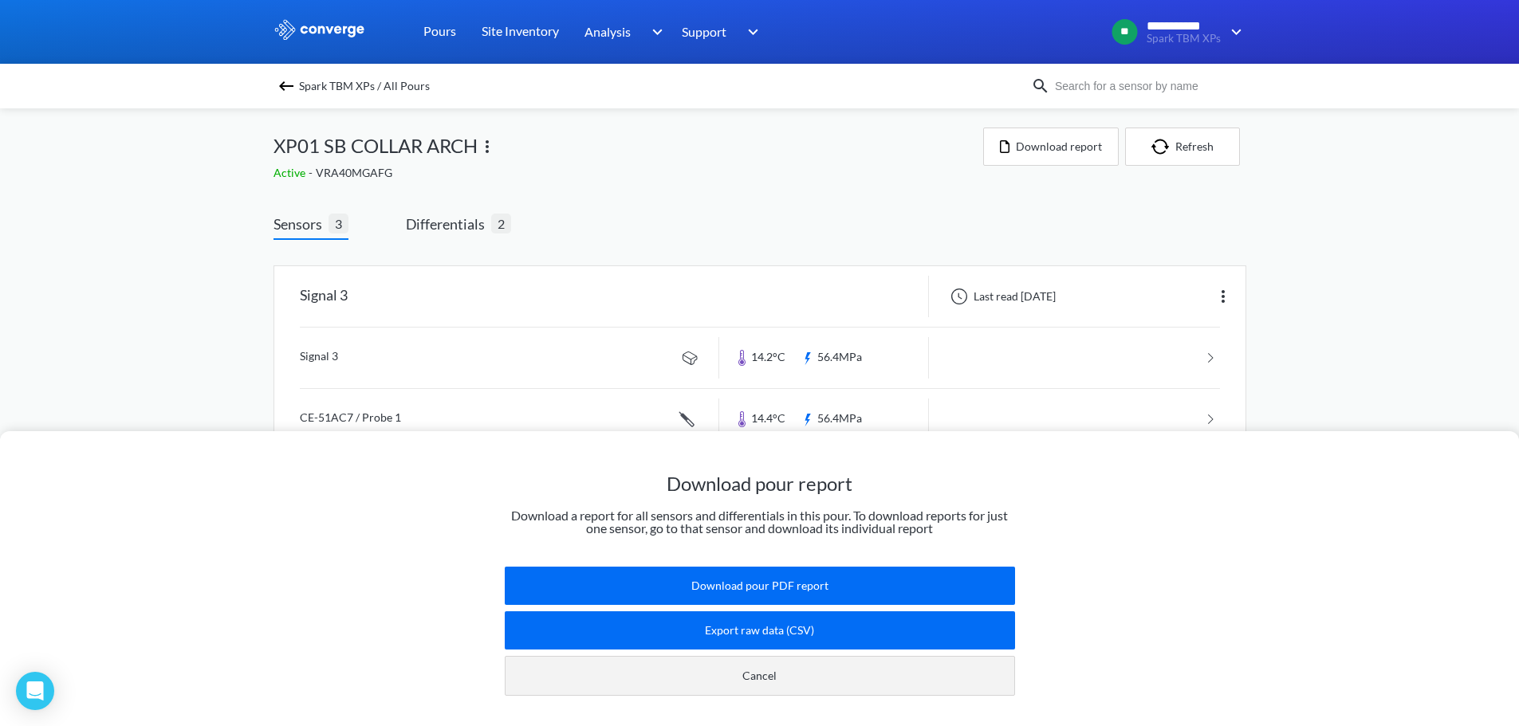
drag, startPoint x: 826, startPoint y: 666, endPoint x: 861, endPoint y: 635, distance: 46.9
click at [826, 666] on button "Cancel" at bounding box center [760, 676] width 510 height 40
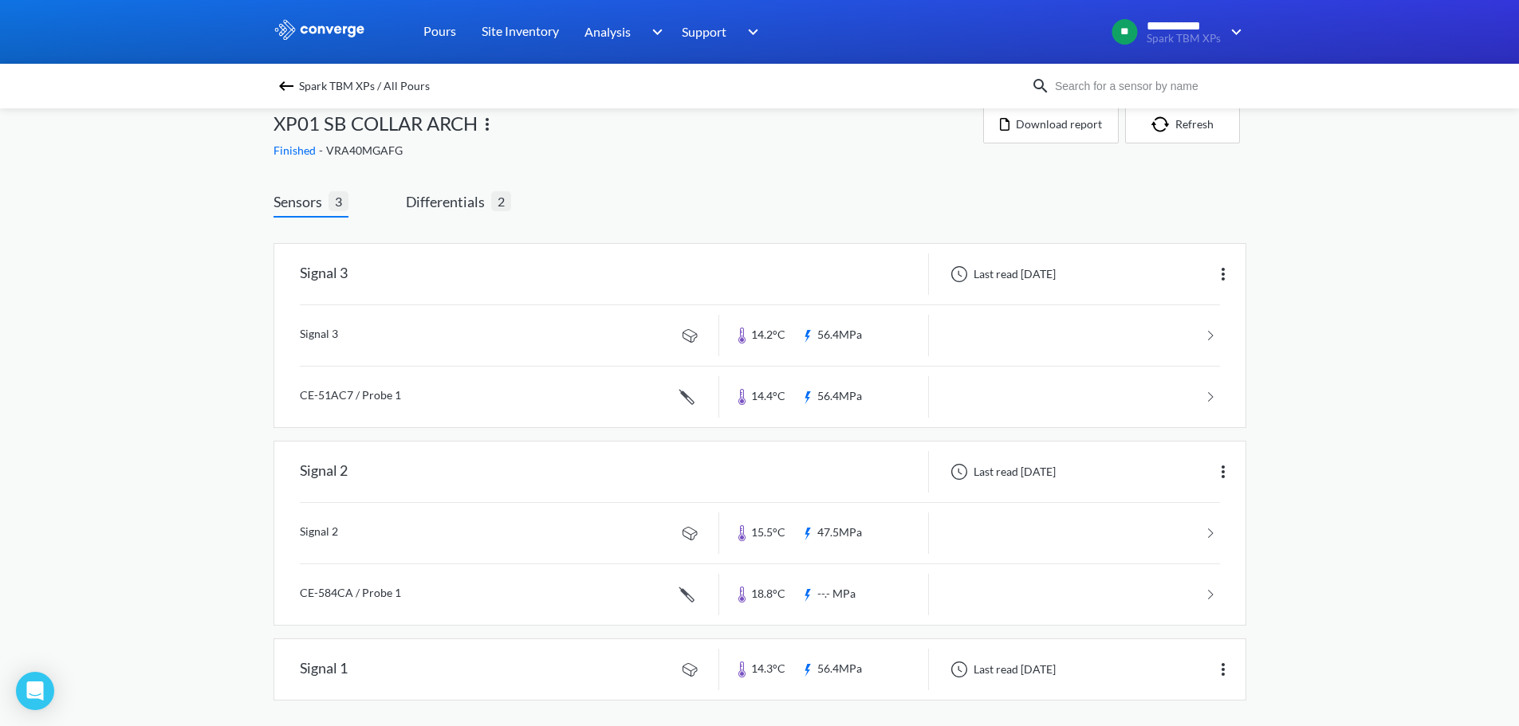
scroll to position [29, 0]
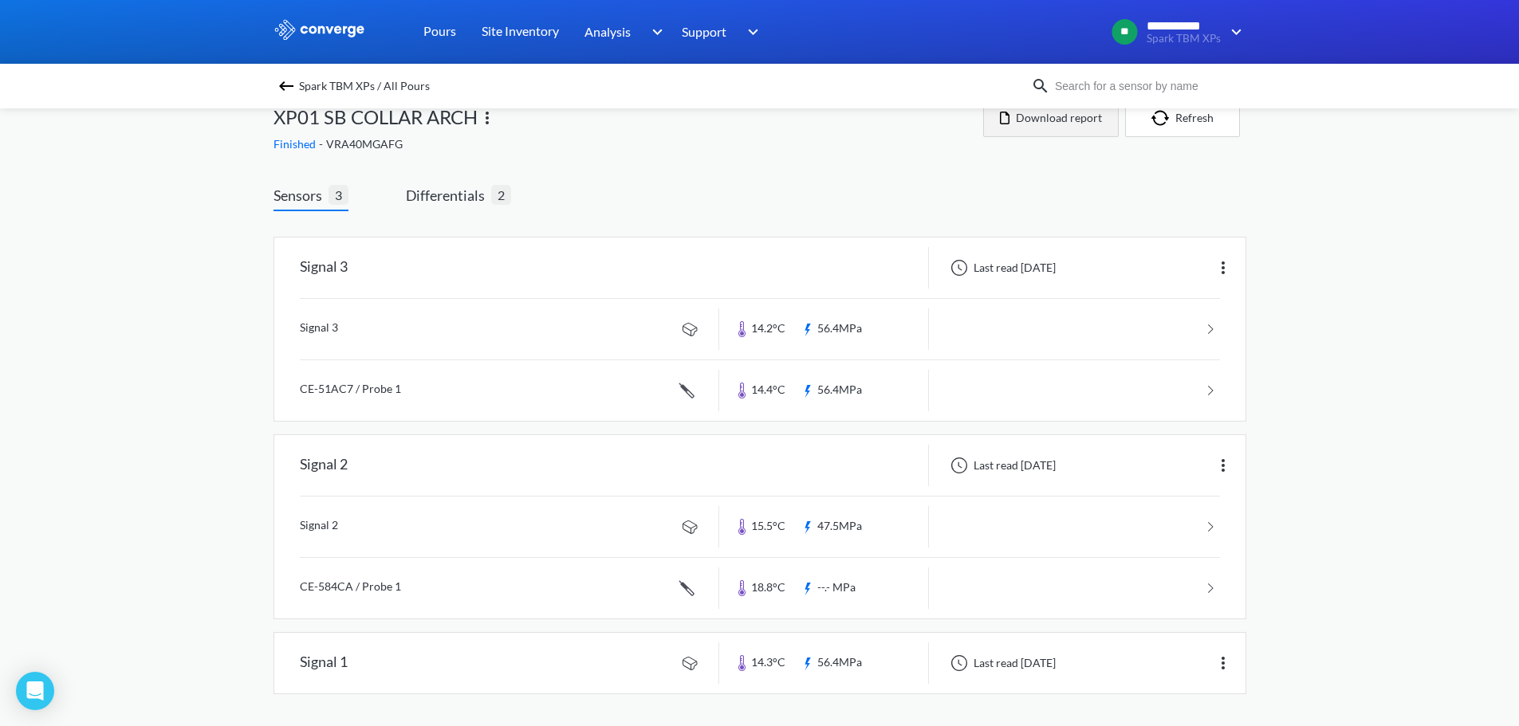
click at [1014, 116] on button "Download report" at bounding box center [1051, 118] width 136 height 38
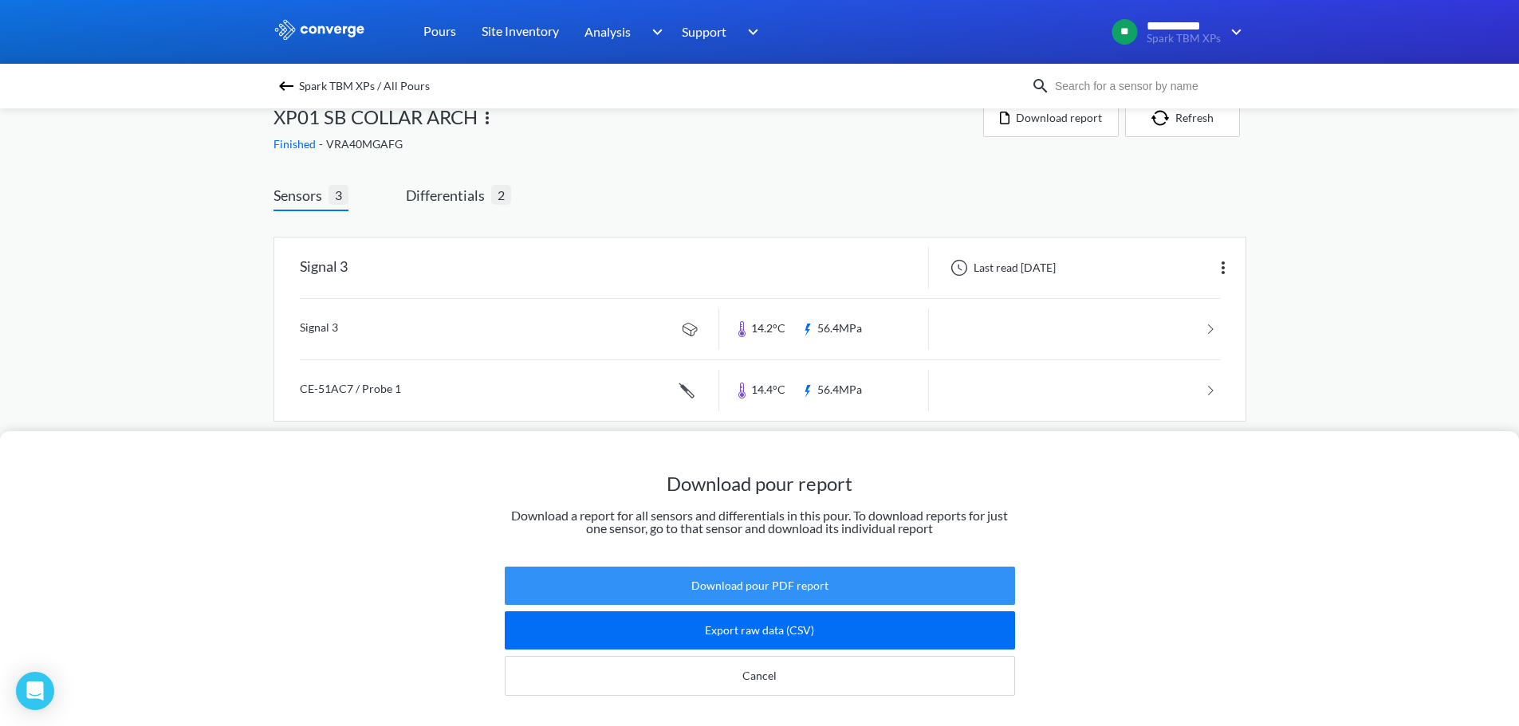
click at [781, 567] on button "Download pour PDF report" at bounding box center [760, 586] width 510 height 38
